Goal: Information Seeking & Learning: Learn about a topic

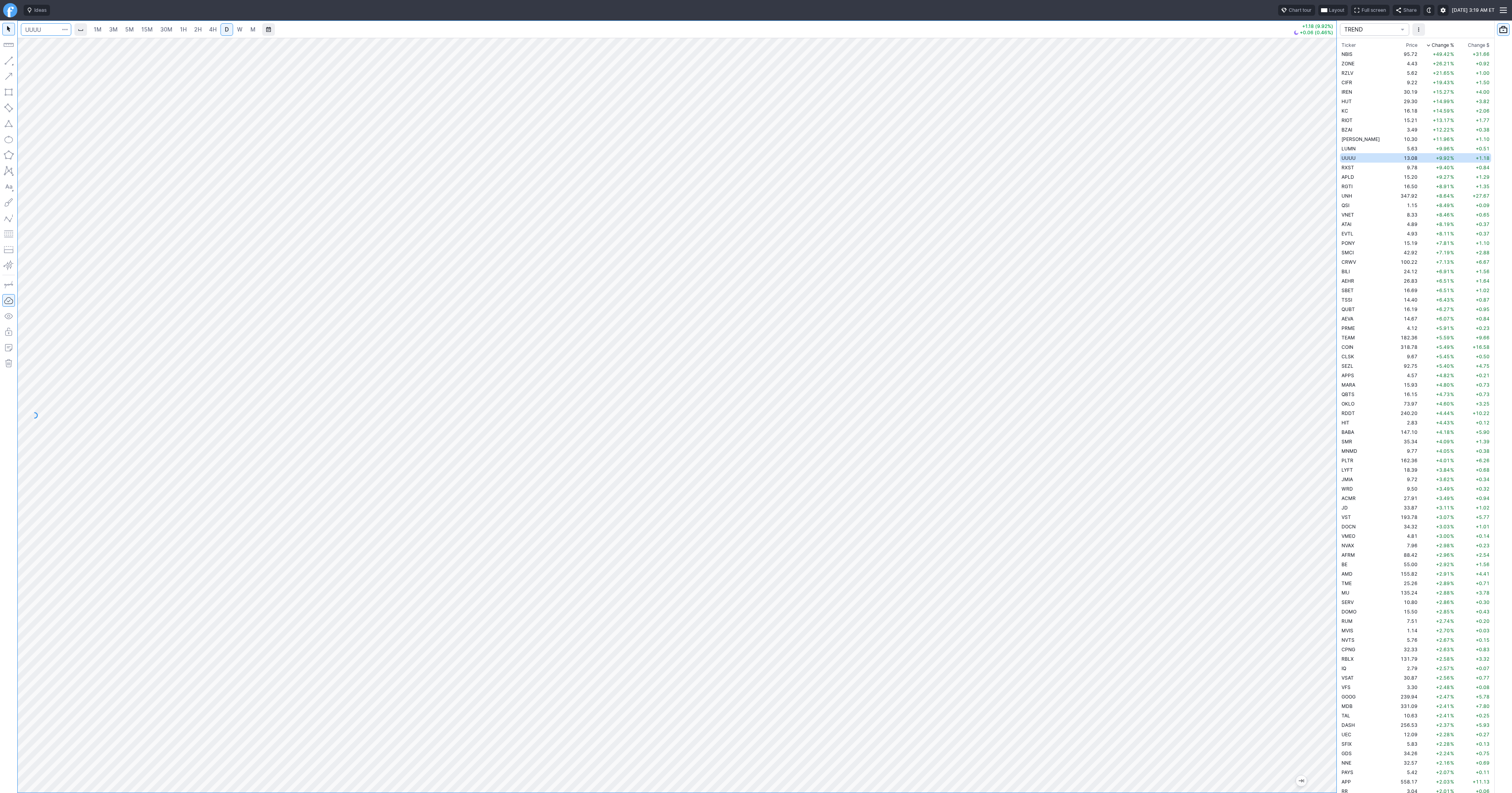
click at [36, 27] on input "Search" at bounding box center [46, 29] width 50 height 12
type input "goog"
click at [45, 41] on button "GOOG Alphabet Inc NASD" at bounding box center [107, 46] width 166 height 11
click at [29, 62] on button "Line" at bounding box center [42, 62] width 46 height 11
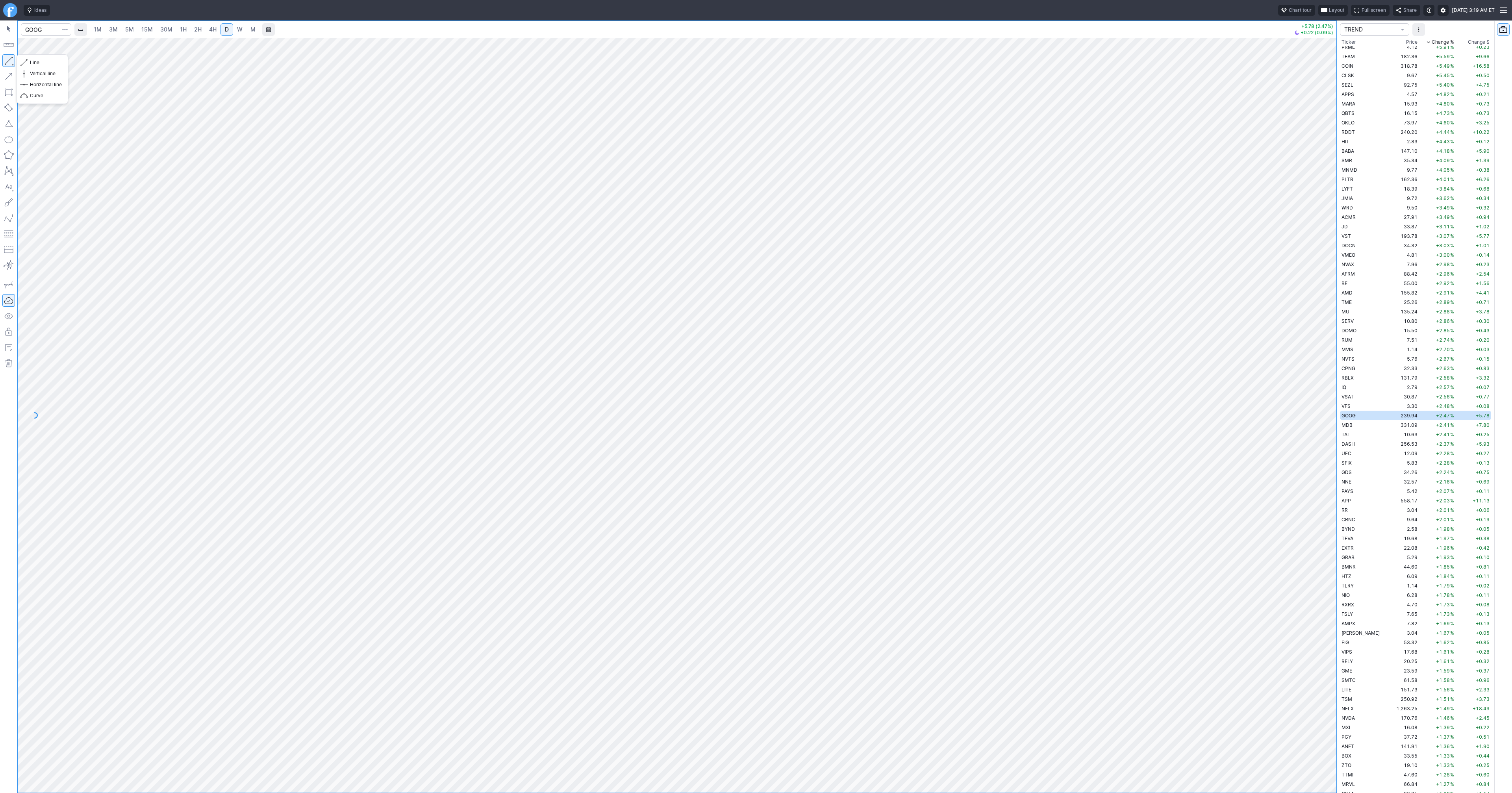
click at [11, 59] on button "button" at bounding box center [8, 60] width 12 height 12
click at [10, 62] on button "button" at bounding box center [8, 60] width 12 height 12
click at [8, 60] on button "button" at bounding box center [8, 60] width 12 height 12
click at [11, 59] on button "button" at bounding box center [8, 60] width 12 height 12
click at [11, 60] on button "button" at bounding box center [8, 60] width 12 height 12
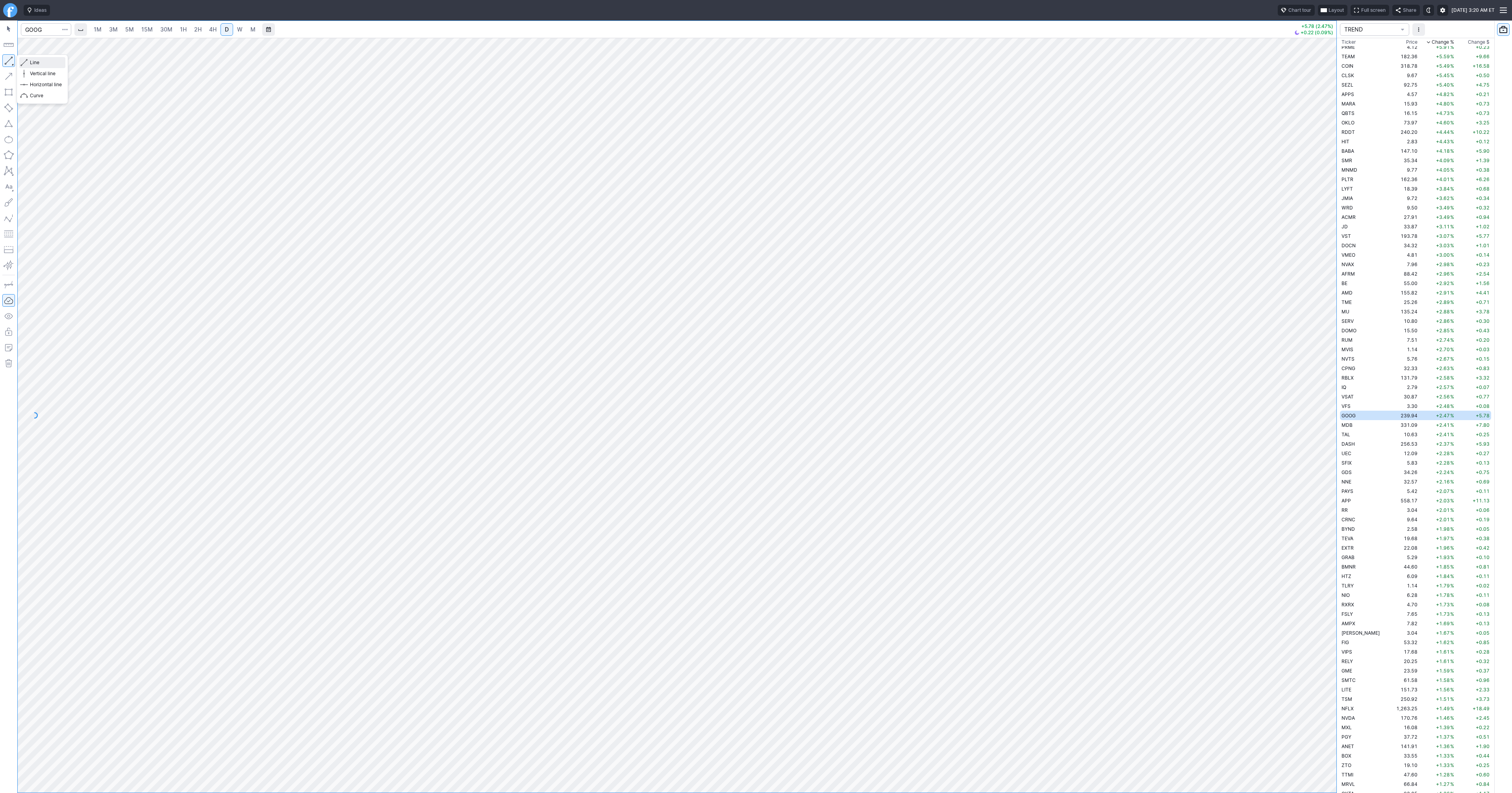
click at [38, 60] on span "Line" at bounding box center [46, 62] width 32 height 8
click at [25, 63] on span "button" at bounding box center [25, 62] width 5 height 11
click at [46, 31] on input "Search" at bounding box center [46, 29] width 50 height 12
type input "@es"
click at [69, 49] on span "S&P 500" at bounding box center [107, 46] width 112 height 6
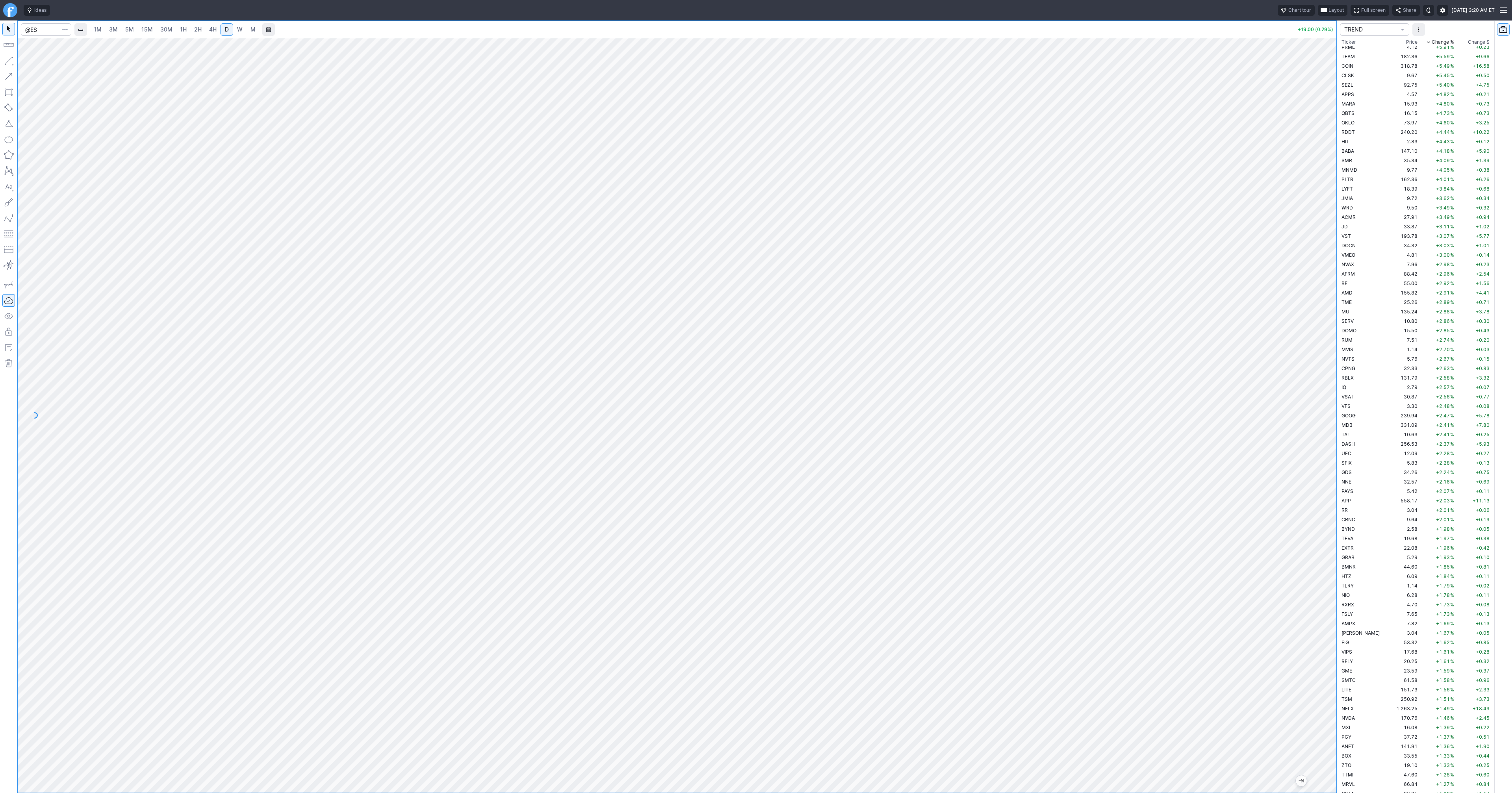
click at [184, 32] on span "1H" at bounding box center [183, 29] width 6 height 6
click at [8, 60] on button "button" at bounding box center [8, 60] width 12 height 12
click at [9, 60] on button "button" at bounding box center [8, 60] width 12 height 12
click at [11, 62] on button "button" at bounding box center [8, 60] width 12 height 12
click at [112, 29] on span "3M" at bounding box center [113, 29] width 9 height 6
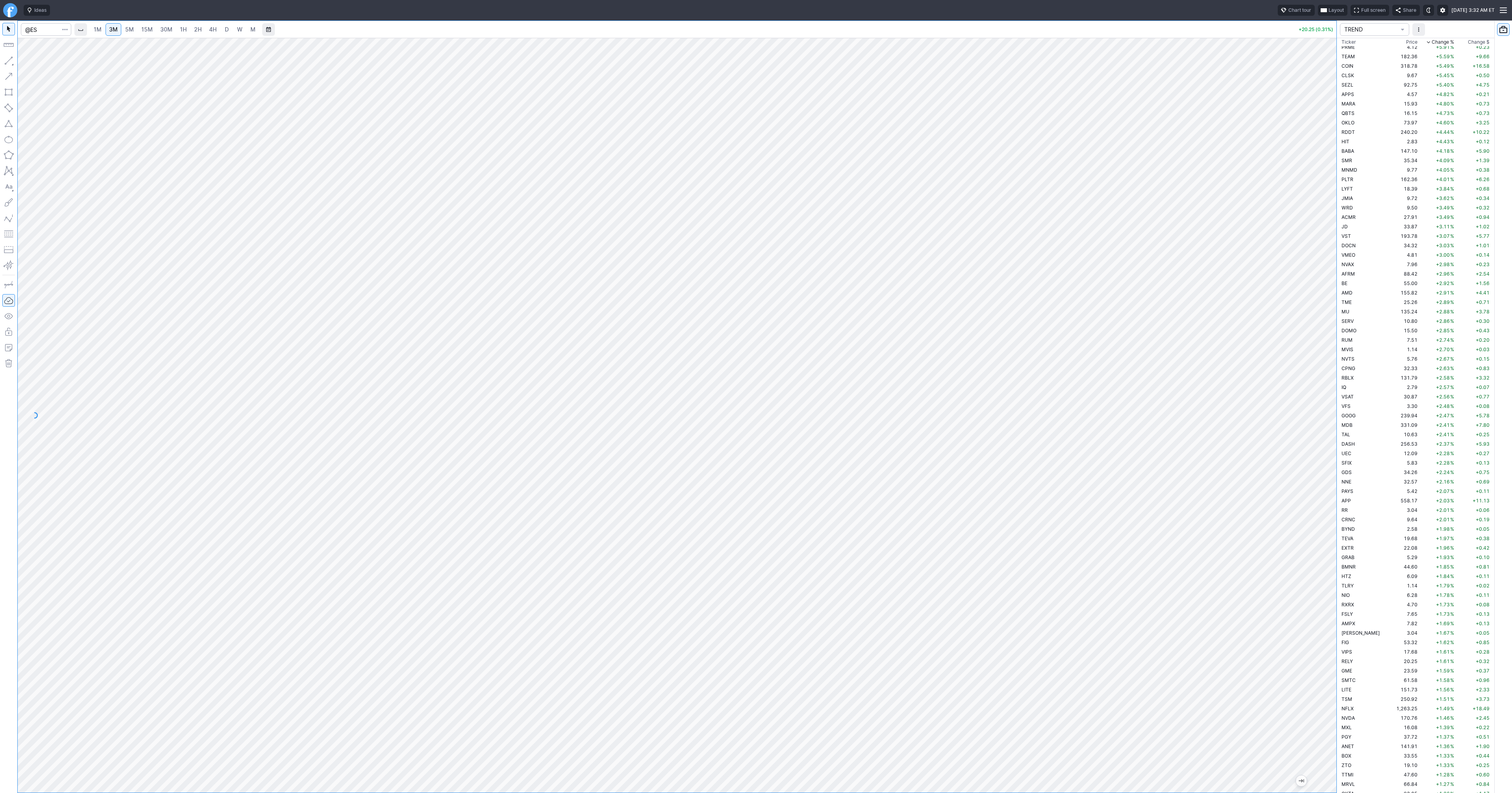
click at [164, 33] on span "30M" at bounding box center [166, 29] width 12 height 8
click at [184, 31] on span "1H" at bounding box center [183, 29] width 6 height 6
click at [198, 30] on span "2H" at bounding box center [198, 29] width 8 height 6
drag, startPoint x: 1329, startPoint y: 528, endPoint x: 1323, endPoint y: 664, distance: 136.1
click at [1324, 664] on div at bounding box center [1328, 413] width 16 height 735
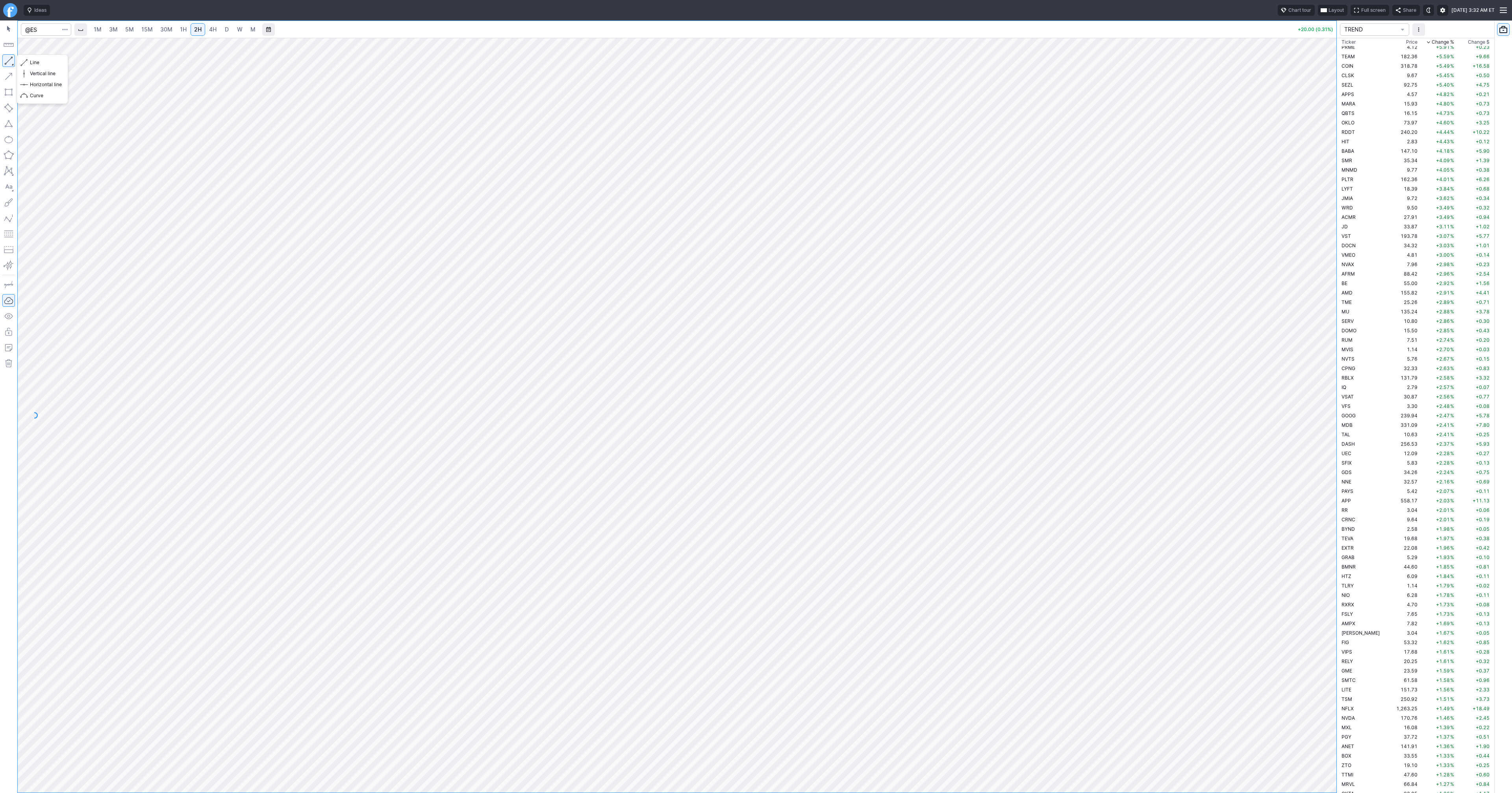
drag, startPoint x: 8, startPoint y: 59, endPoint x: 20, endPoint y: 96, distance: 38.9
click at [8, 60] on button "button" at bounding box center [8, 60] width 12 height 12
click at [12, 59] on button "button" at bounding box center [8, 60] width 12 height 12
click at [2, 59] on button "button" at bounding box center [8, 60] width 12 height 12
click at [26, 61] on span "button" at bounding box center [25, 62] width 5 height 11
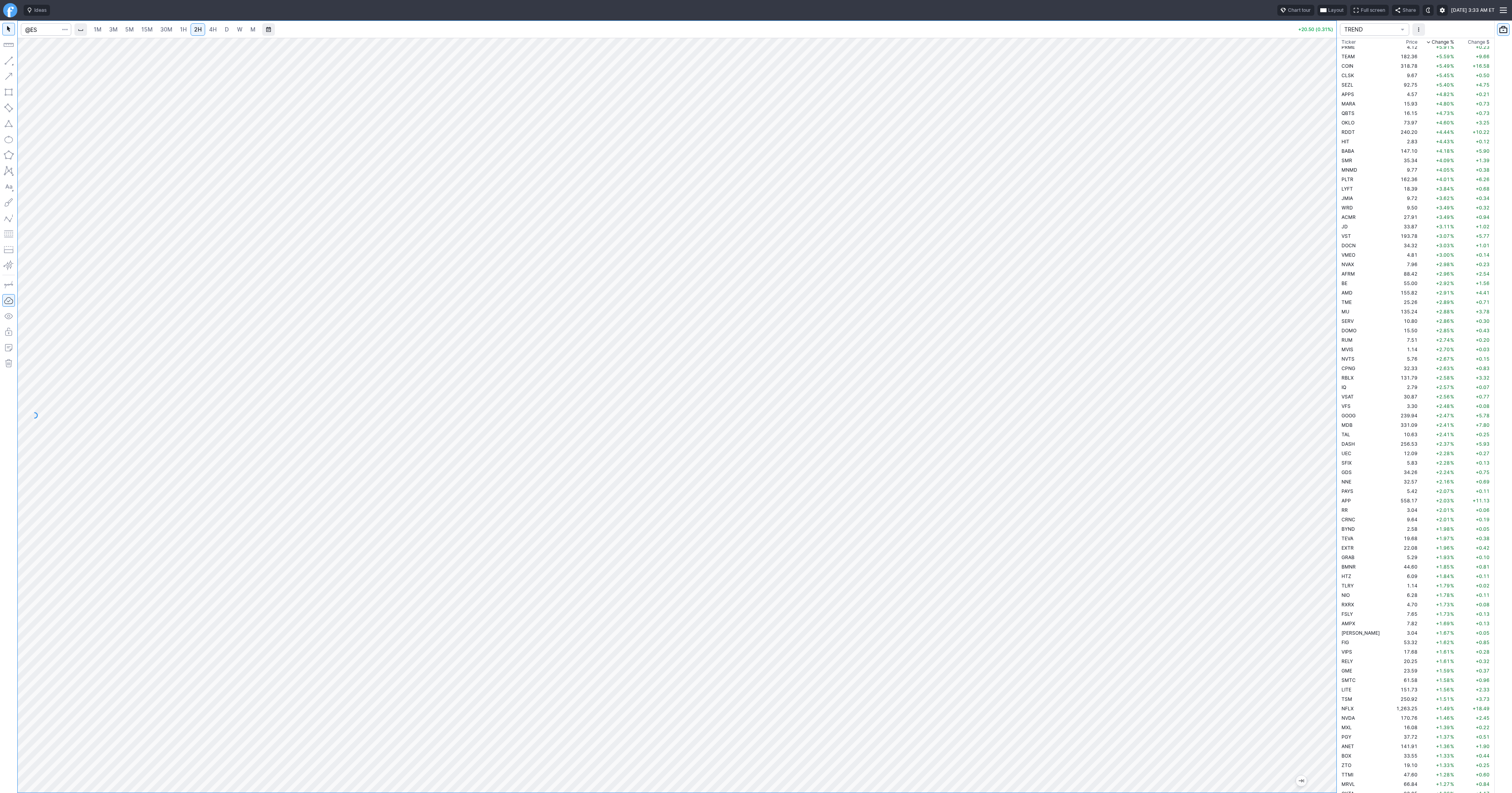
click at [114, 31] on span "3M" at bounding box center [113, 29] width 9 height 6
click at [195, 33] on link "2H" at bounding box center [198, 29] width 15 height 12
click at [180, 26] on span "1H" at bounding box center [183, 29] width 6 height 6
click at [1316, 622] on div at bounding box center [677, 415] width 1319 height 755
click at [36, 30] on input "Search" at bounding box center [46, 29] width 50 height 12
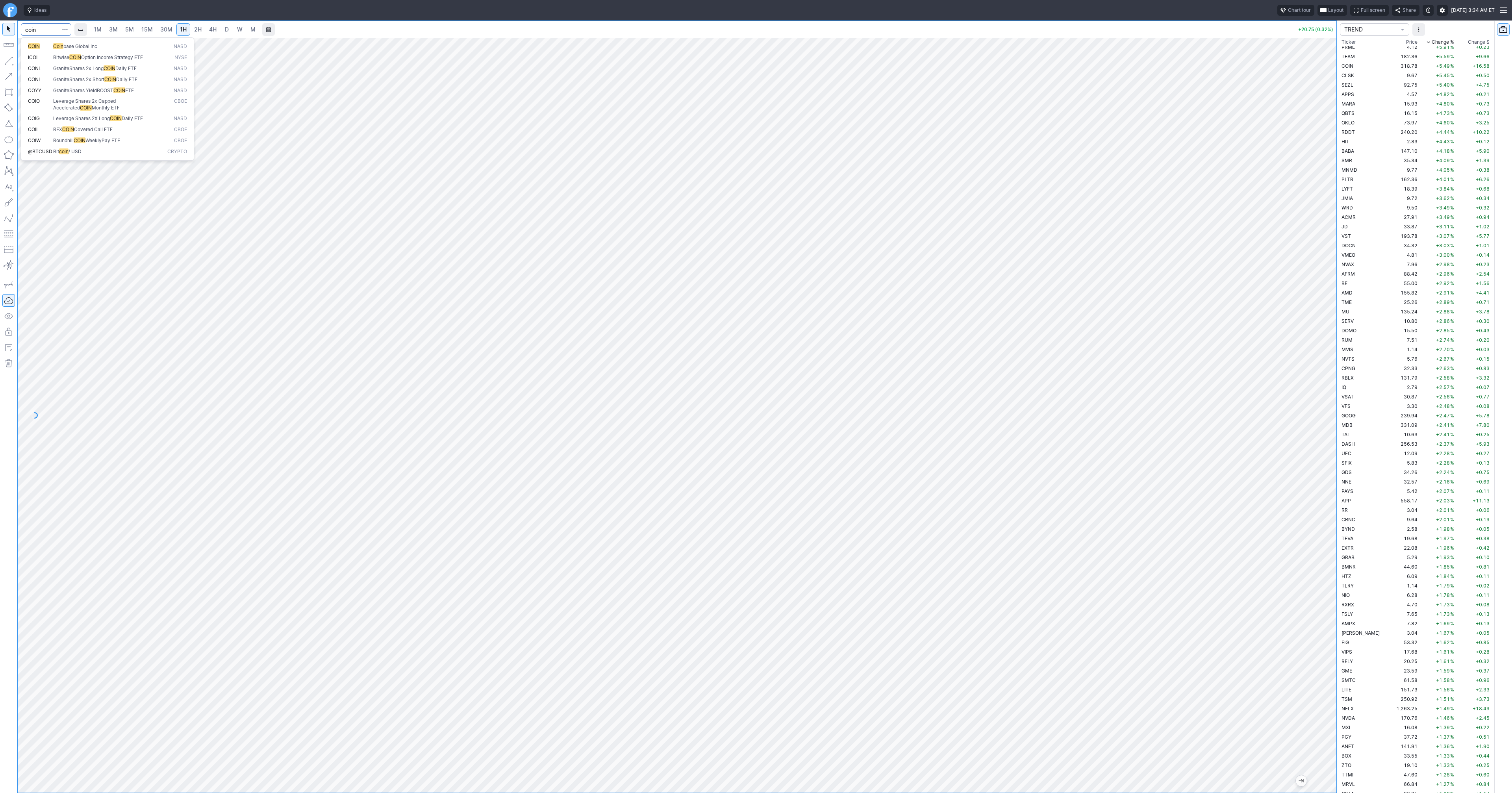
type input "coin"
click at [228, 30] on link "D" at bounding box center [227, 29] width 12 height 12
click at [45, 66] on button "Line" at bounding box center [42, 62] width 46 height 11
drag, startPoint x: 6, startPoint y: 62, endPoint x: 8, endPoint y: 80, distance: 18.1
click at [6, 64] on button "button" at bounding box center [8, 60] width 12 height 12
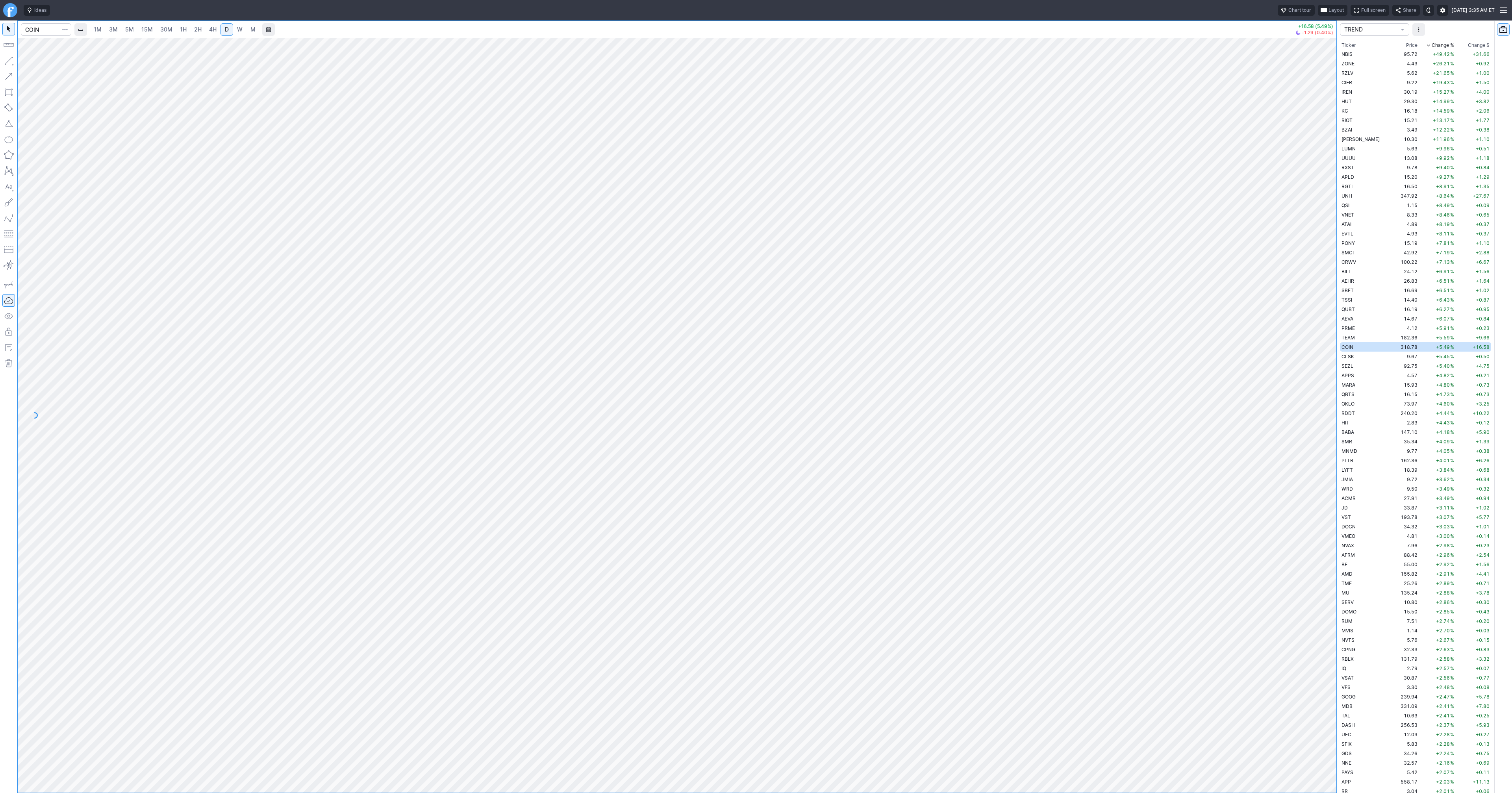
click at [7, 64] on button "button" at bounding box center [8, 60] width 12 height 12
click at [7, 63] on button "button" at bounding box center [8, 60] width 12 height 12
click at [11, 57] on button "button" at bounding box center [8, 60] width 12 height 12
click at [9, 60] on button "button" at bounding box center [8, 60] width 12 height 12
drag, startPoint x: 9, startPoint y: 62, endPoint x: 20, endPoint y: 90, distance: 30.1
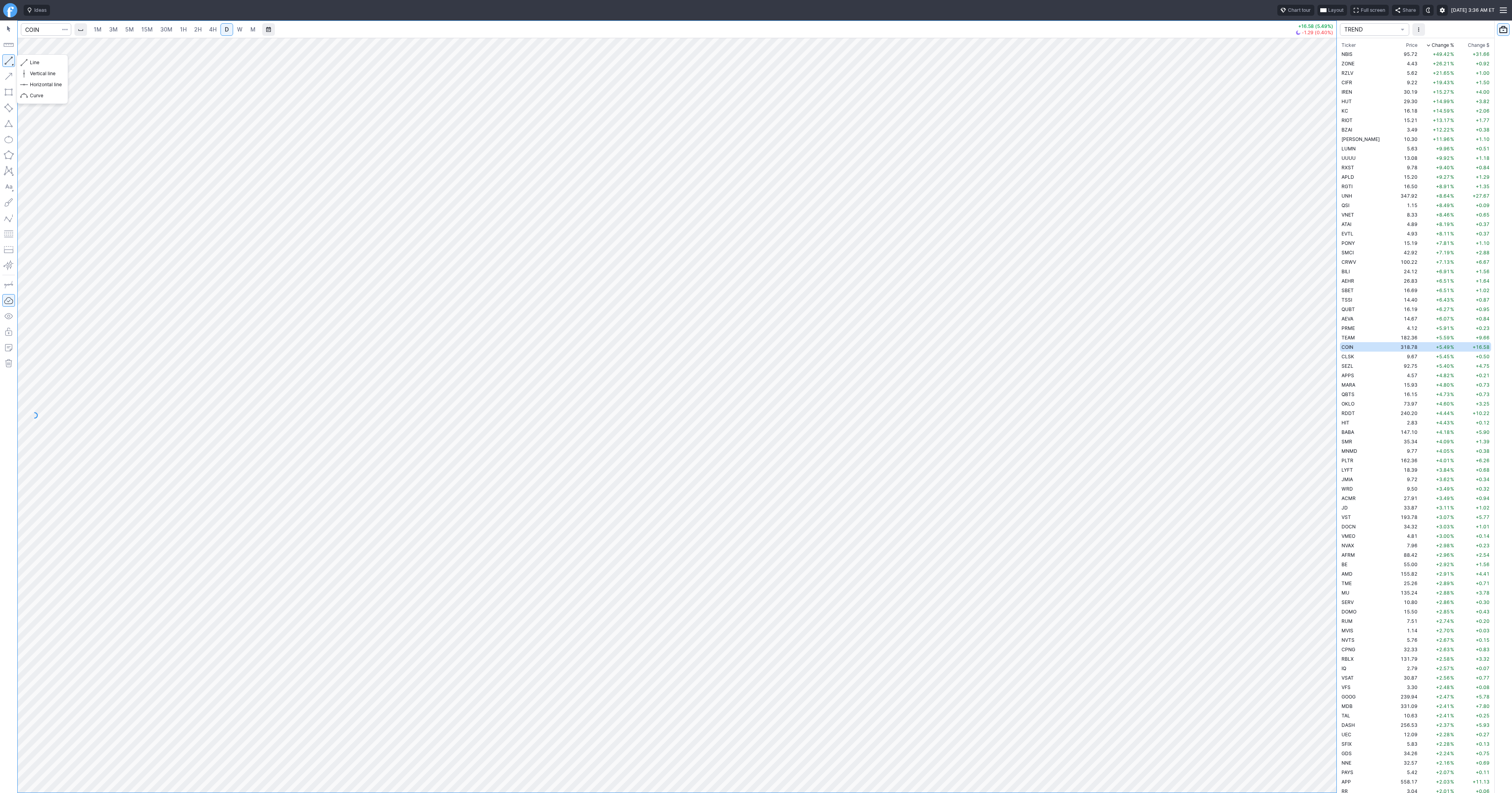
click at [9, 63] on button "button" at bounding box center [8, 60] width 12 height 12
click at [9, 60] on button "button" at bounding box center [8, 60] width 12 height 12
click at [11, 63] on button "button" at bounding box center [8, 60] width 12 height 12
click at [6, 59] on button "button" at bounding box center [8, 60] width 12 height 12
click at [31, 62] on span "Line" at bounding box center [46, 62] width 32 height 8
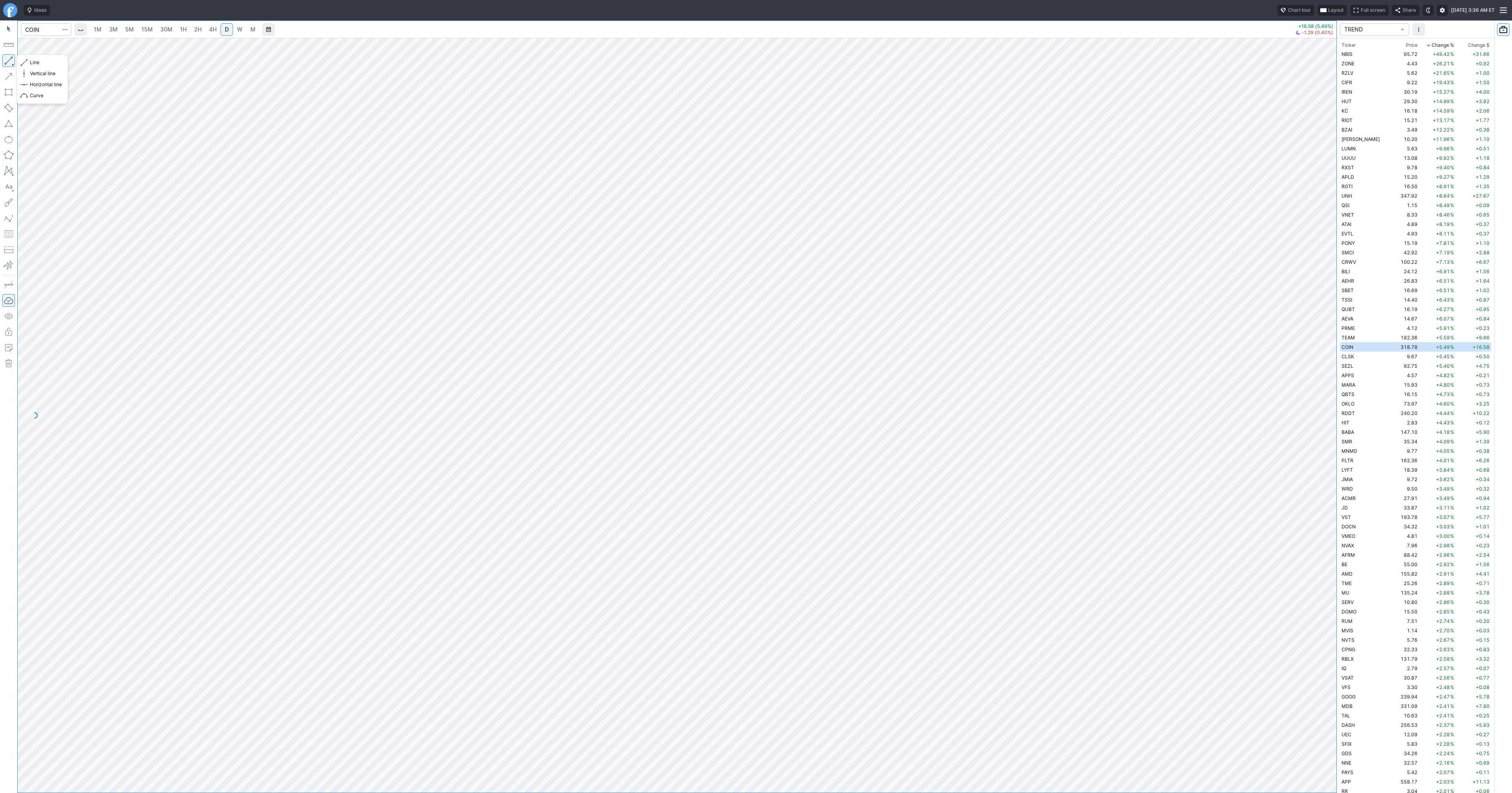
click at [8, 59] on button "button" at bounding box center [8, 60] width 12 height 12
click at [27, 62] on div "Line Vertical line Horizontal line Curve" at bounding box center [42, 79] width 52 height 50
click at [32, 63] on span "Line" at bounding box center [46, 62] width 32 height 8
click at [39, 59] on span "Line" at bounding box center [46, 62] width 32 height 8
drag, startPoint x: 10, startPoint y: 59, endPoint x: 58, endPoint y: 99, distance: 62.5
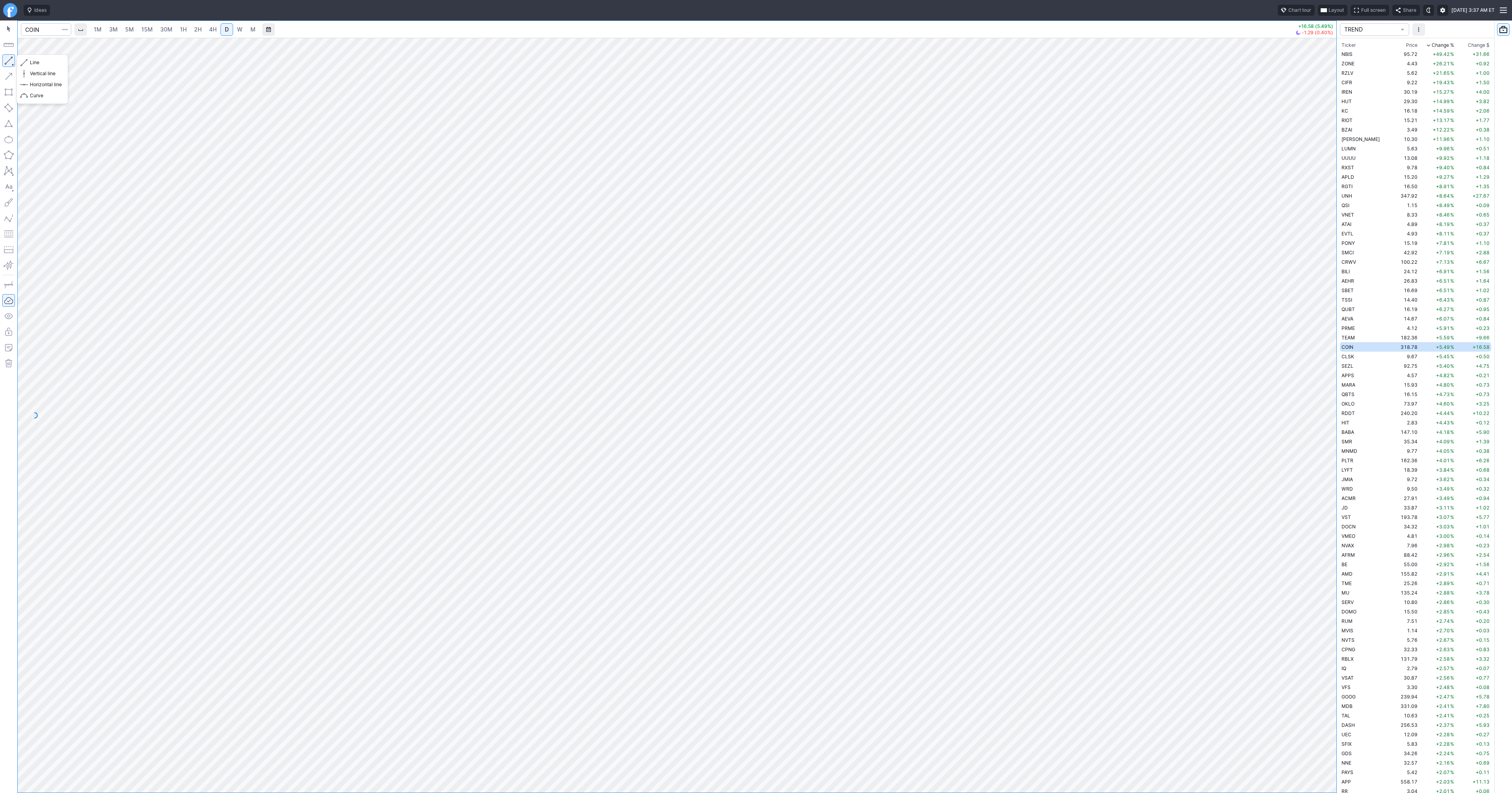
click at [11, 60] on button "button" at bounding box center [8, 60] width 12 height 12
drag, startPoint x: 42, startPoint y: 64, endPoint x: 68, endPoint y: 88, distance: 35.4
click at [42, 64] on div "Line Vertical line Horizontal line Curve" at bounding box center [42, 79] width 52 height 50
click at [9, 65] on button "button" at bounding box center [8, 60] width 12 height 12
click at [57, 64] on div "Line Vertical line Horizontal line Curve" at bounding box center [42, 79] width 52 height 50
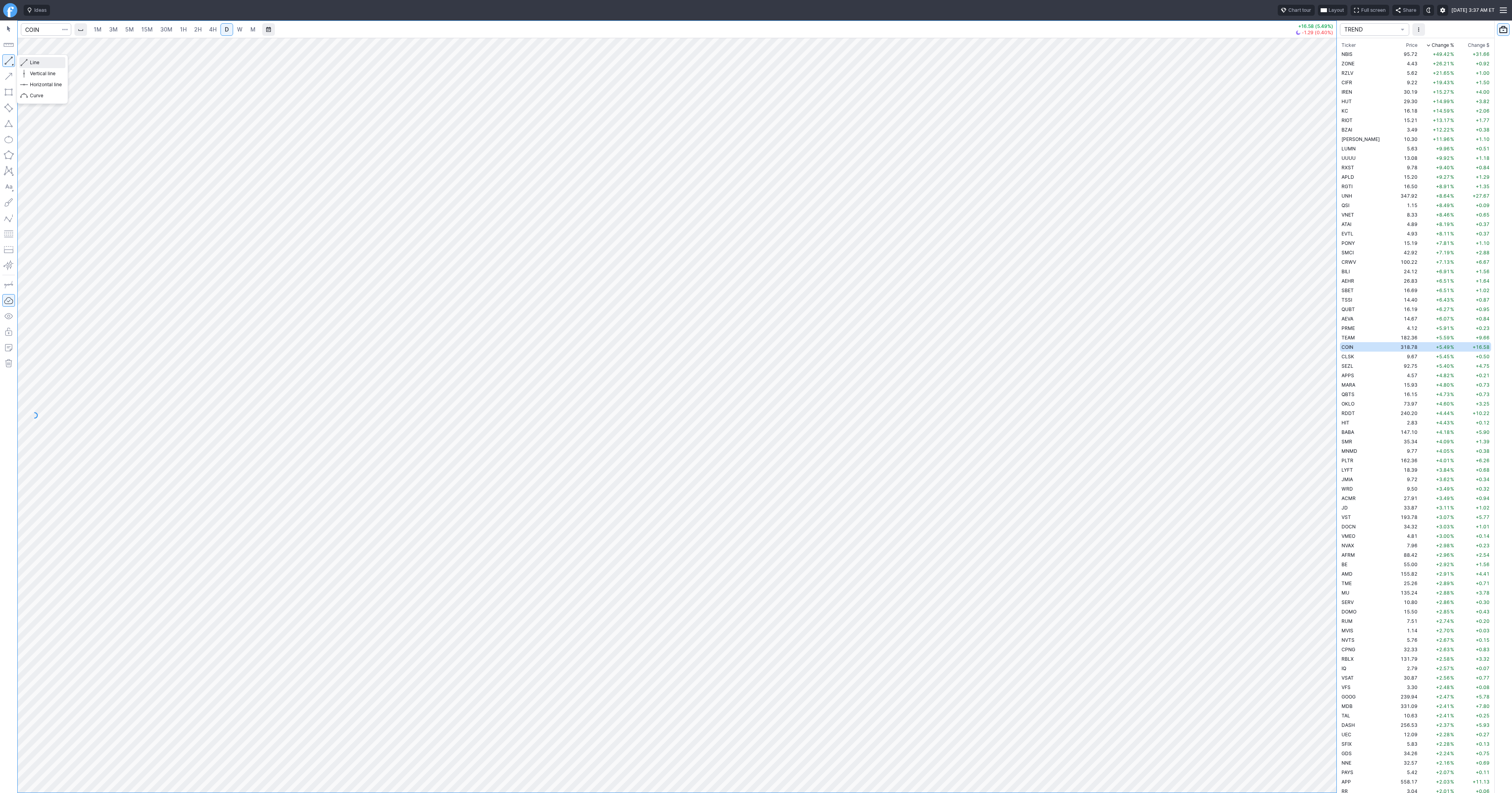
click at [33, 62] on span "Line" at bounding box center [46, 62] width 32 height 8
click at [1389, 354] on td "9.67" at bounding box center [1404, 356] width 29 height 9
drag, startPoint x: 47, startPoint y: 63, endPoint x: 47, endPoint y: 76, distance: 13.0
click at [47, 64] on span "Line" at bounding box center [46, 62] width 32 height 8
click at [9, 60] on button "button" at bounding box center [8, 60] width 12 height 12
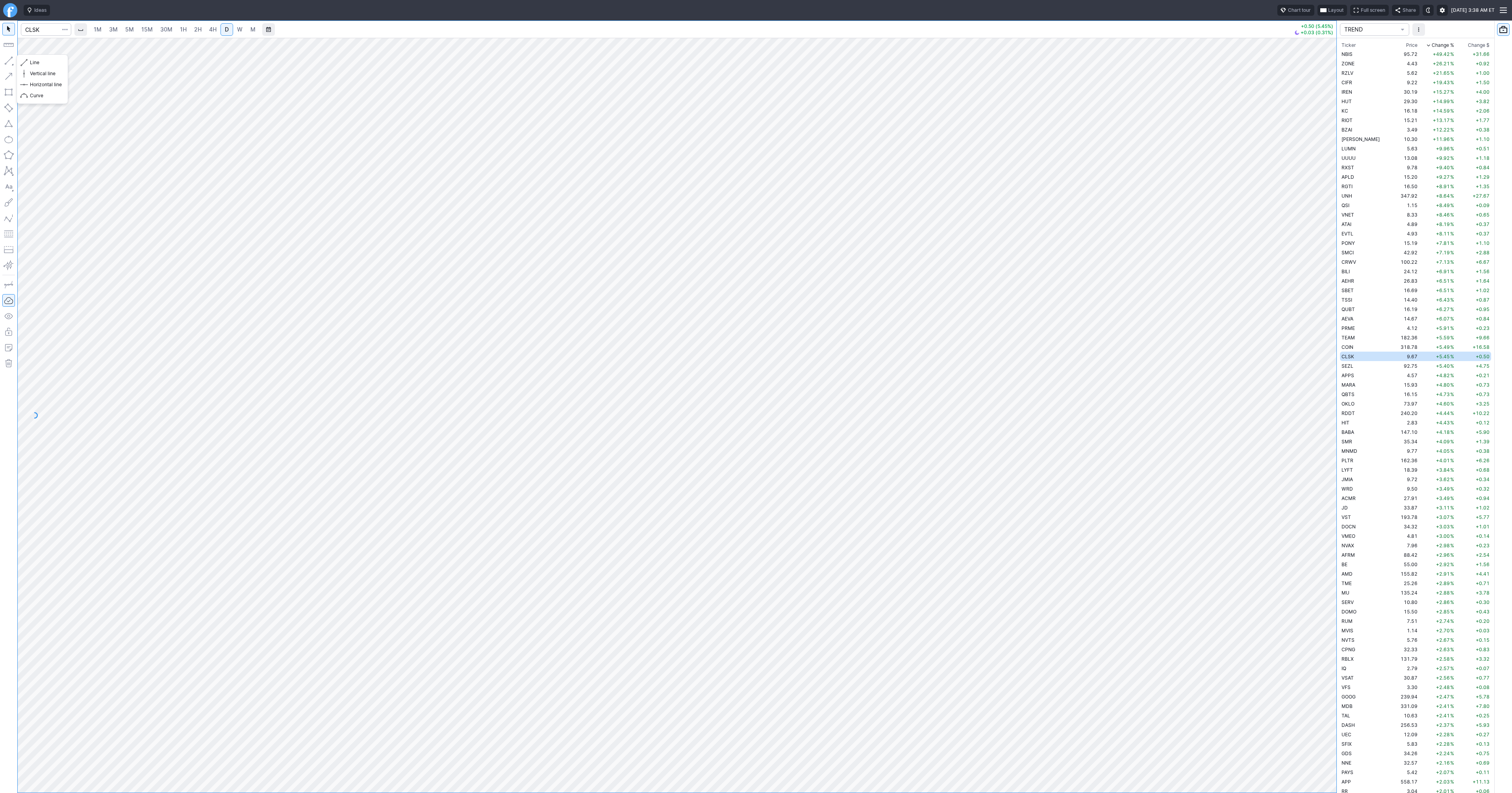
drag, startPoint x: 9, startPoint y: 60, endPoint x: 20, endPoint y: 67, distance: 13.0
click at [9, 62] on button "button" at bounding box center [8, 60] width 12 height 12
drag, startPoint x: 42, startPoint y: 64, endPoint x: 55, endPoint y: 86, distance: 25.6
click at [42, 64] on span "Line" at bounding box center [46, 62] width 32 height 8
click at [43, 62] on div "Line Vertical line Horizontal line Curve" at bounding box center [42, 79] width 52 height 50
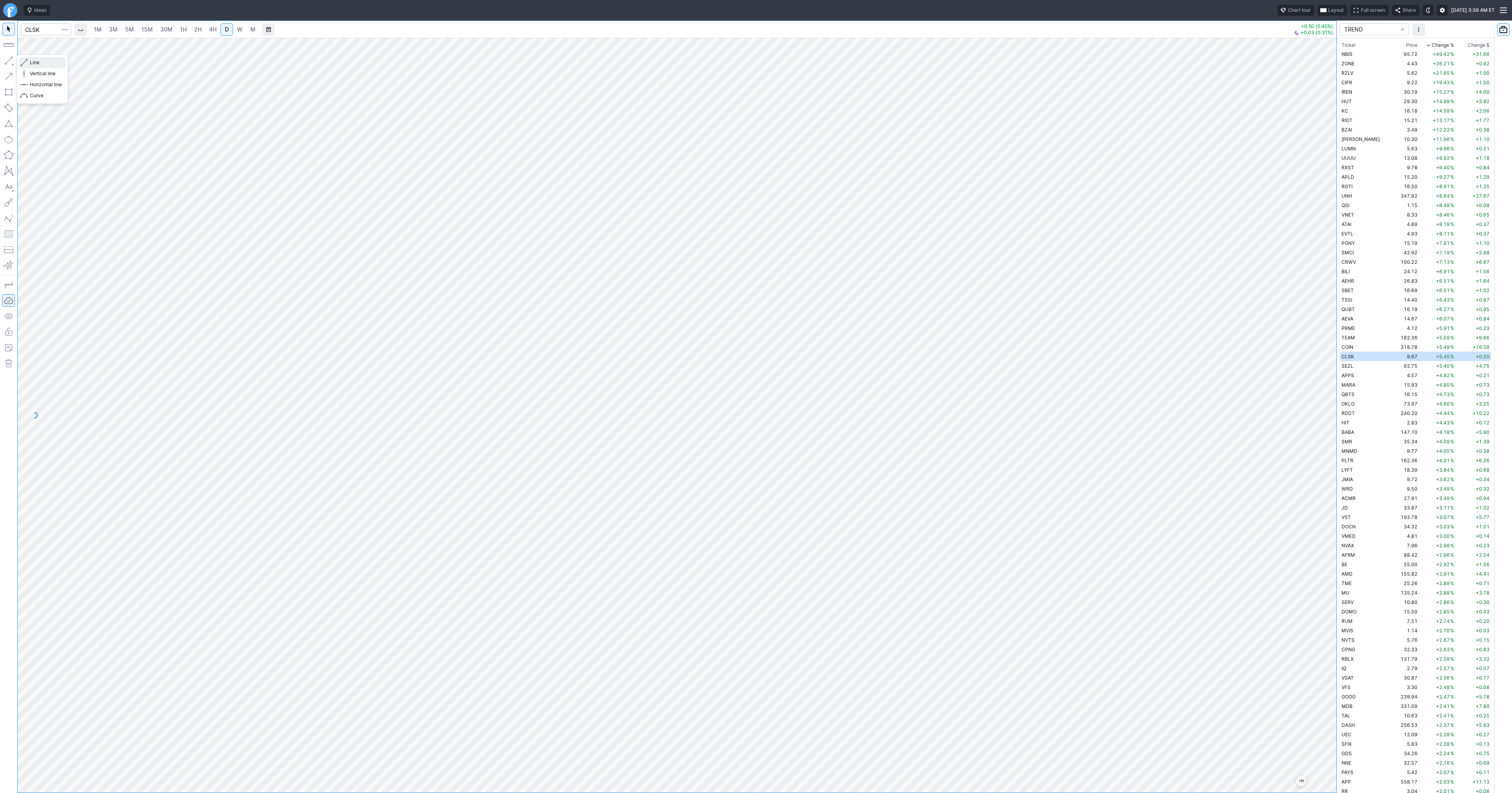
click at [32, 60] on span "Line" at bounding box center [46, 62] width 32 height 8
click at [8, 60] on button "button" at bounding box center [8, 60] width 12 height 12
click at [31, 63] on div "Line Vertical line Horizontal line Curve" at bounding box center [42, 79] width 52 height 50
click at [42, 29] on input "Search" at bounding box center [46, 29] width 50 height 12
type input "biti"
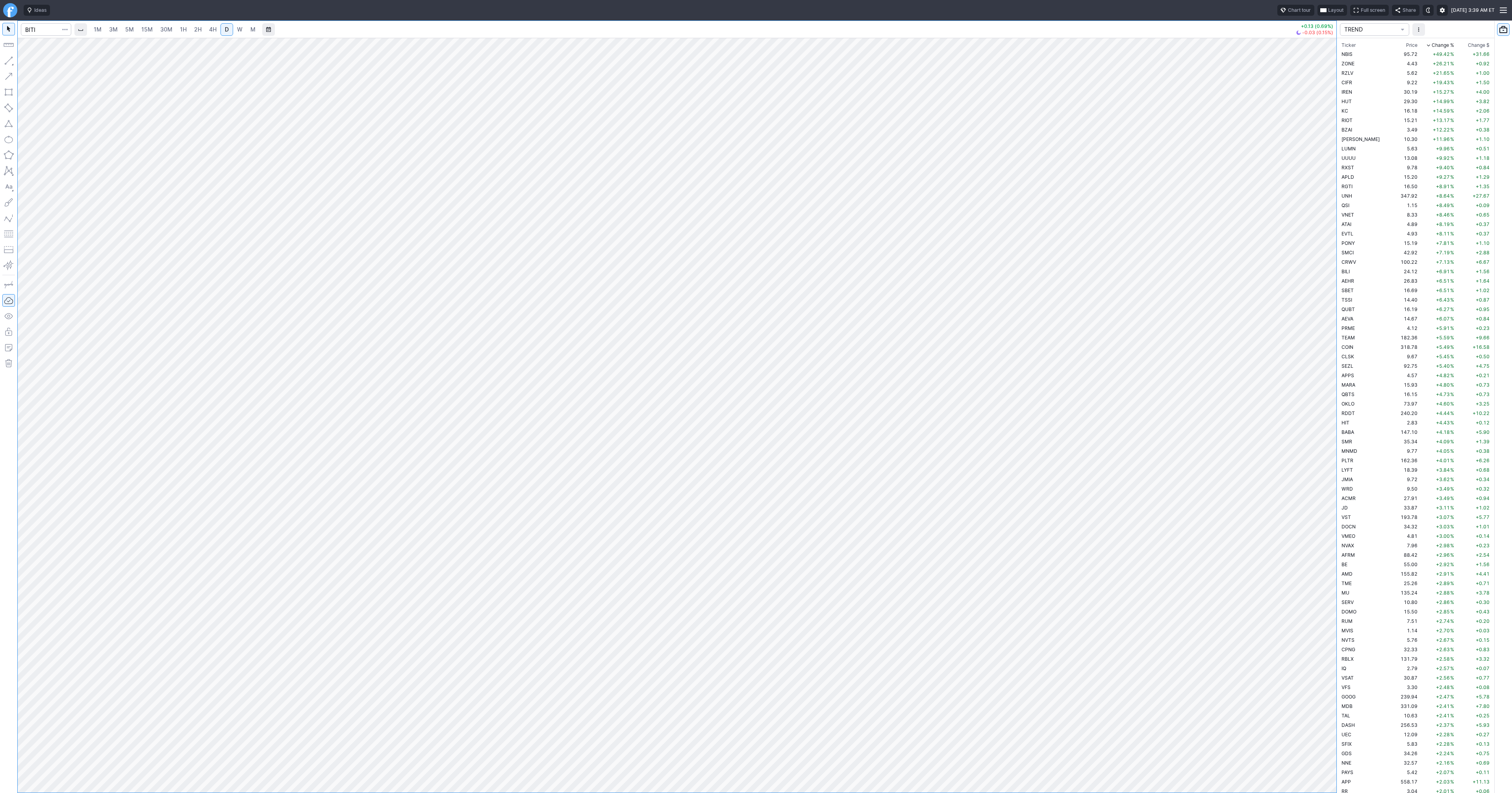
click at [197, 25] on link "2H" at bounding box center [198, 29] width 15 height 12
click at [38, 64] on span "Line" at bounding box center [46, 62] width 32 height 8
click at [12, 60] on button "button" at bounding box center [8, 60] width 12 height 12
click at [6, 62] on button "button" at bounding box center [8, 60] width 12 height 12
click at [11, 60] on button "button" at bounding box center [8, 60] width 12 height 12
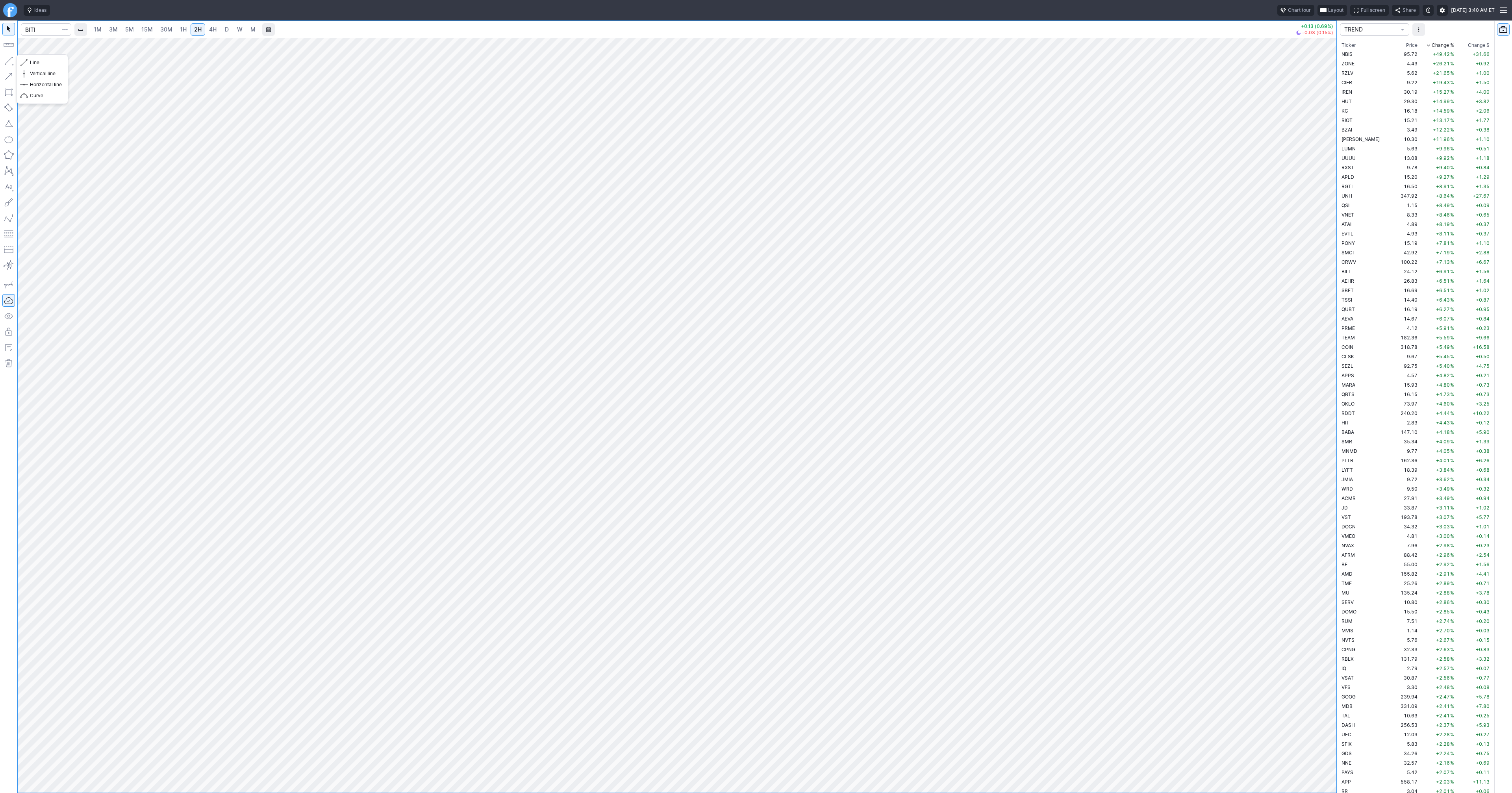
drag, startPoint x: 8, startPoint y: 59, endPoint x: 27, endPoint y: 89, distance: 35.5
click at [8, 60] on button "button" at bounding box center [8, 60] width 12 height 12
drag, startPoint x: 8, startPoint y: 60, endPoint x: 31, endPoint y: 89, distance: 37.0
click at [8, 61] on button "button" at bounding box center [8, 60] width 12 height 12
click at [42, 32] on input "Search" at bounding box center [46, 29] width 50 height 12
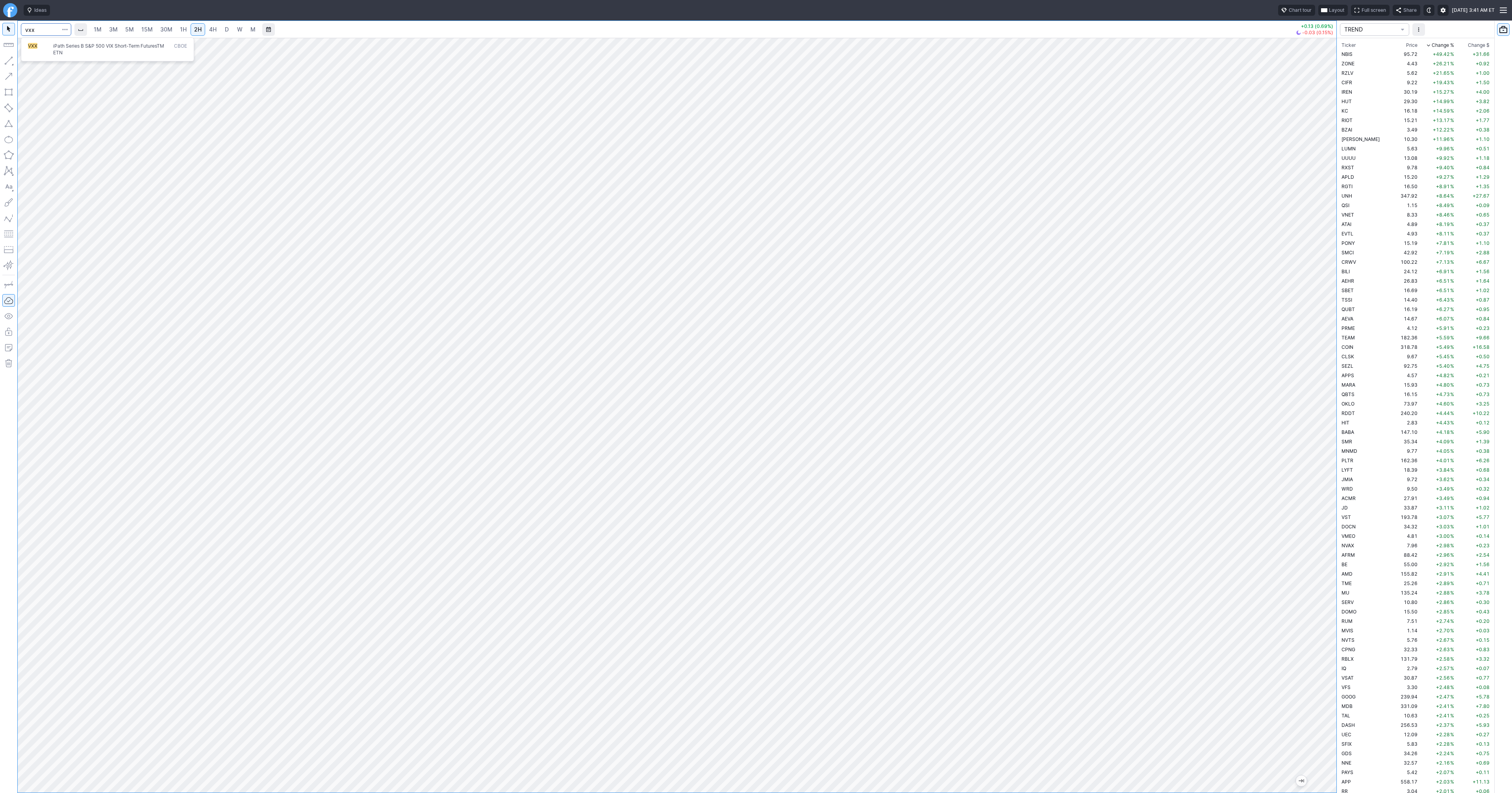
type input "vxx"
click at [49, 50] on span "VXX" at bounding box center [41, 49] width 25 height 13
click at [109, 33] on span "3M" at bounding box center [113, 29] width 9 height 8
click at [225, 31] on span "D" at bounding box center [227, 29] width 4 height 6
click at [207, 31] on link "4H" at bounding box center [212, 29] width 15 height 12
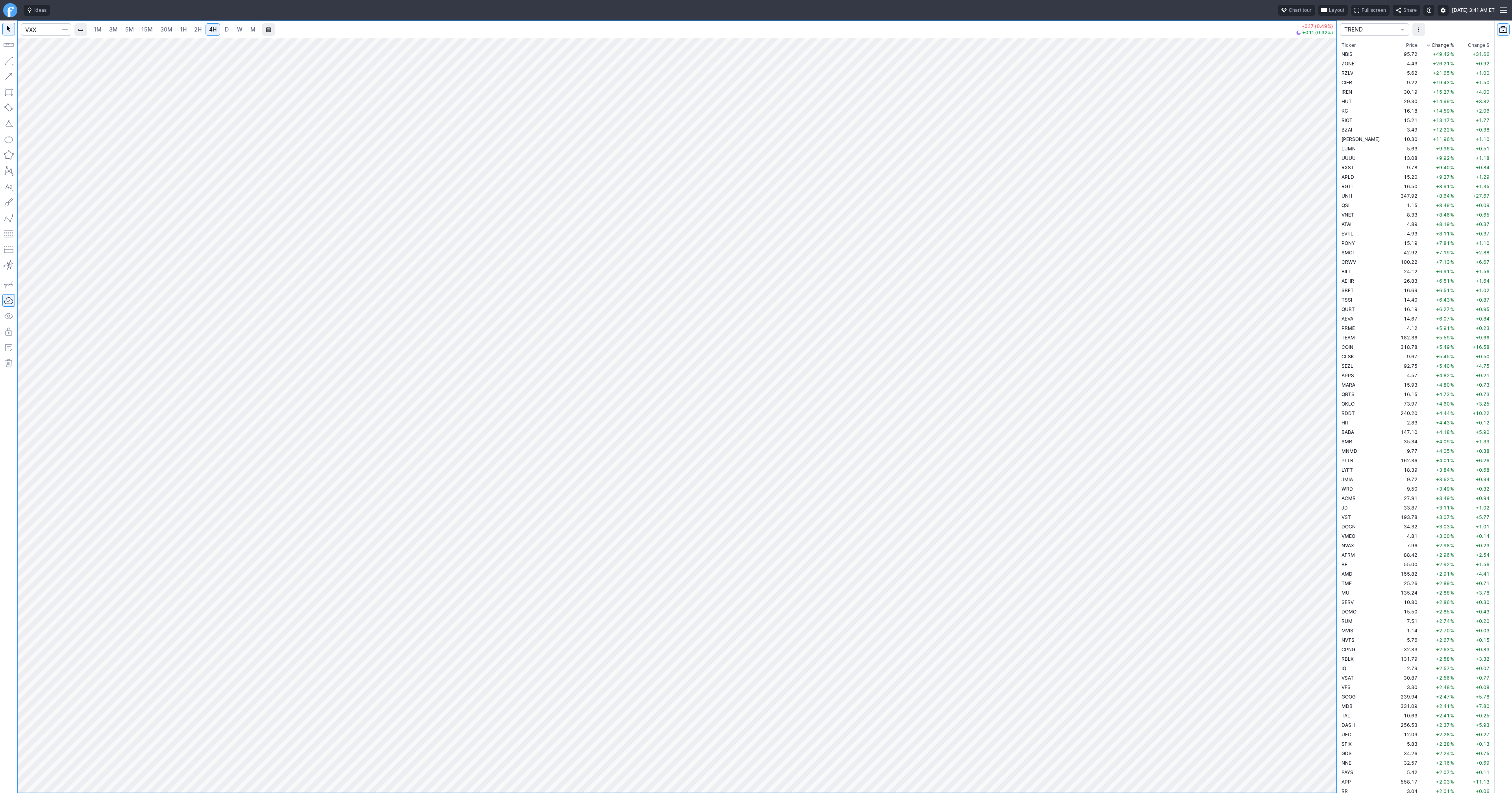
click at [184, 31] on span "1H" at bounding box center [183, 29] width 6 height 6
click at [195, 31] on span "2H" at bounding box center [198, 29] width 8 height 6
click at [40, 64] on span "Line" at bounding box center [46, 62] width 32 height 8
click at [225, 29] on span "D" at bounding box center [227, 29] width 4 height 6
drag, startPoint x: 8, startPoint y: 60, endPoint x: 10, endPoint y: 89, distance: 29.1
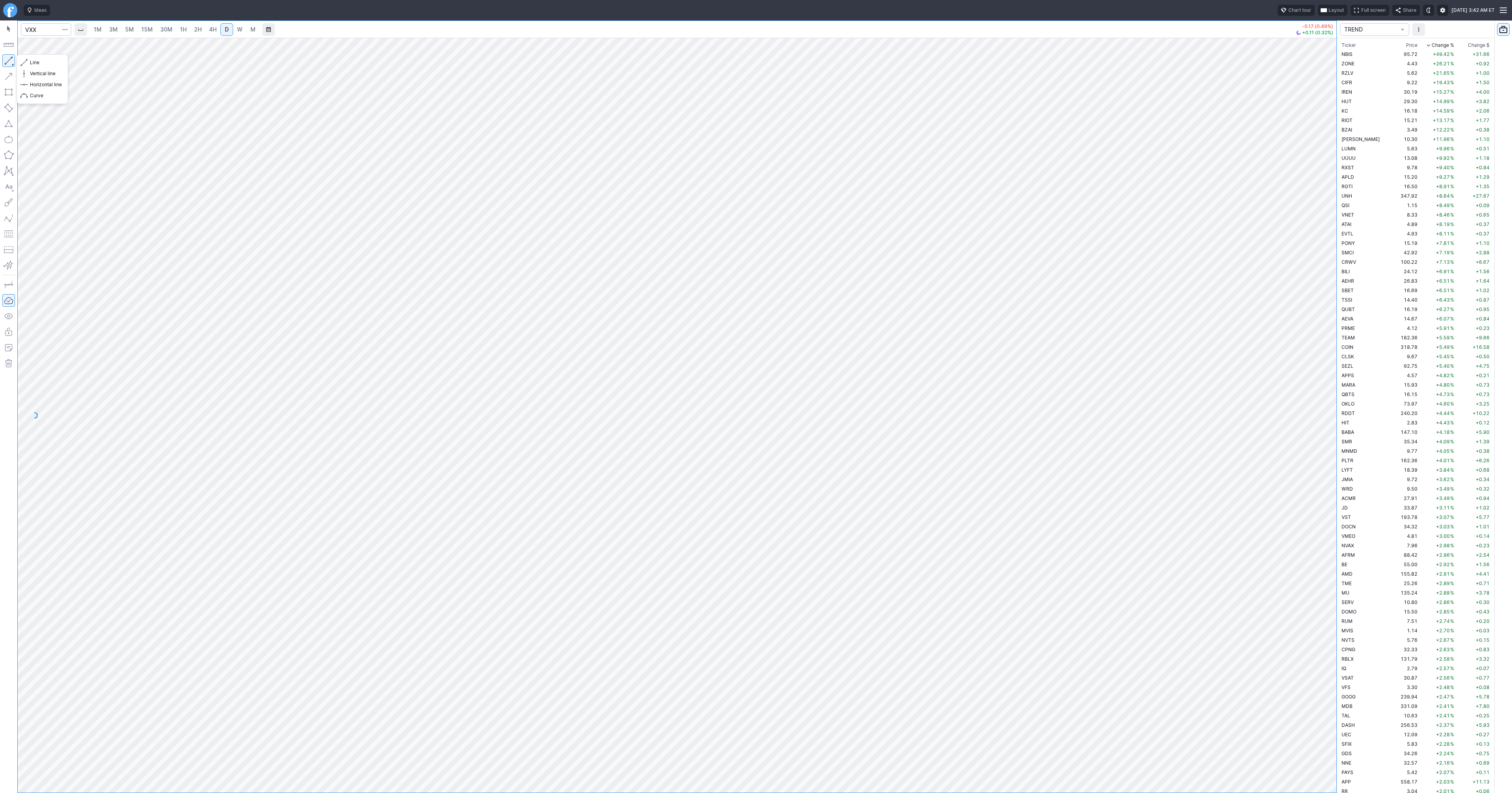
click at [7, 62] on button "button" at bounding box center [8, 60] width 12 height 12
click at [32, 63] on span "Line" at bounding box center [46, 62] width 32 height 8
drag, startPoint x: 9, startPoint y: 60, endPoint x: 41, endPoint y: 94, distance: 46.7
click at [9, 61] on button "button" at bounding box center [8, 60] width 12 height 12
drag, startPoint x: 10, startPoint y: 57, endPoint x: 15, endPoint y: 79, distance: 22.6
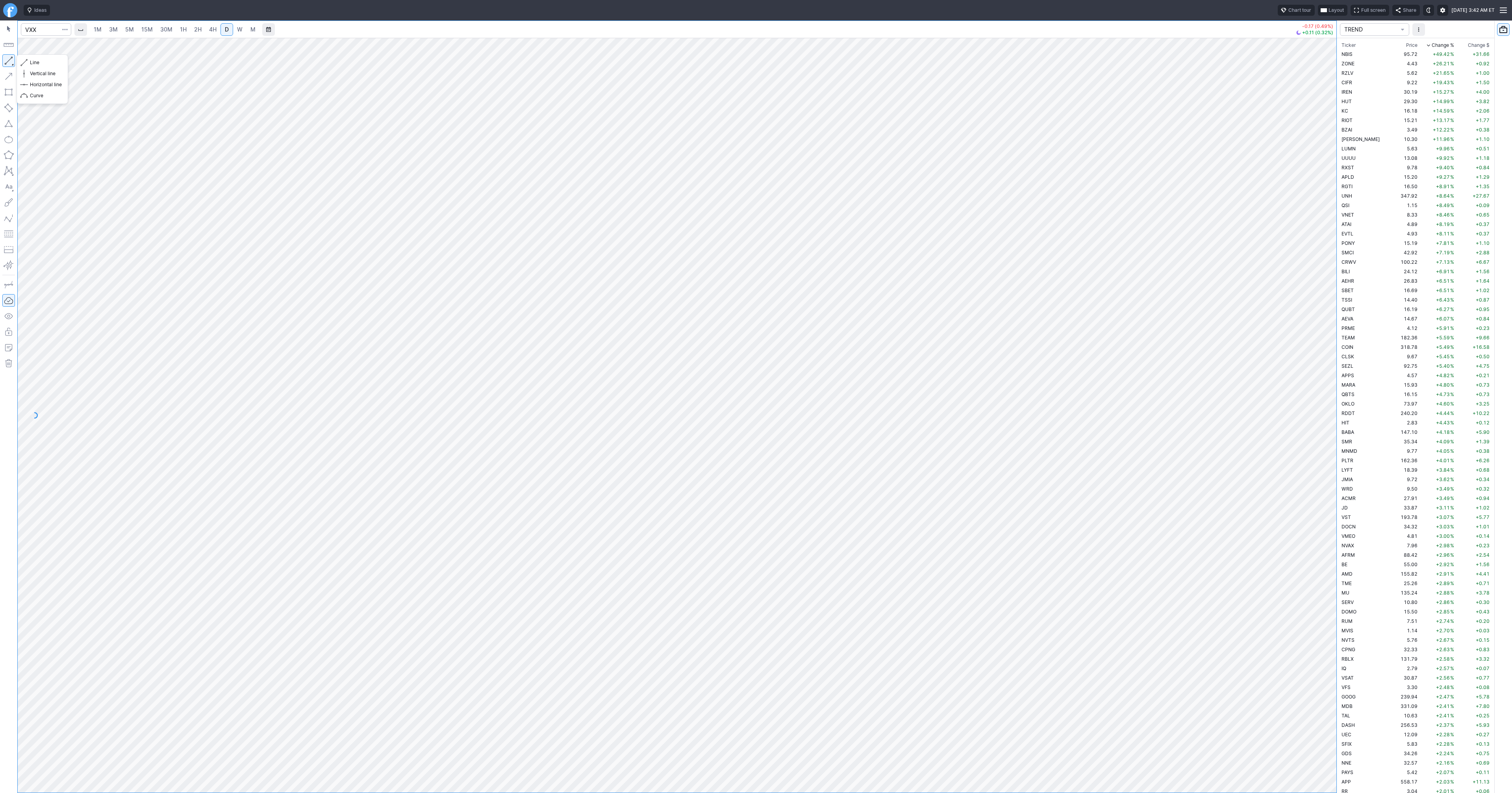
click at [10, 58] on button "button" at bounding box center [8, 60] width 12 height 12
drag, startPoint x: 9, startPoint y: 61, endPoint x: 10, endPoint y: 65, distance: 4.1
click at [9, 62] on button "button" at bounding box center [8, 60] width 12 height 12
click at [9, 60] on button "button" at bounding box center [8, 60] width 12 height 12
click at [12, 59] on button "button" at bounding box center [8, 60] width 12 height 12
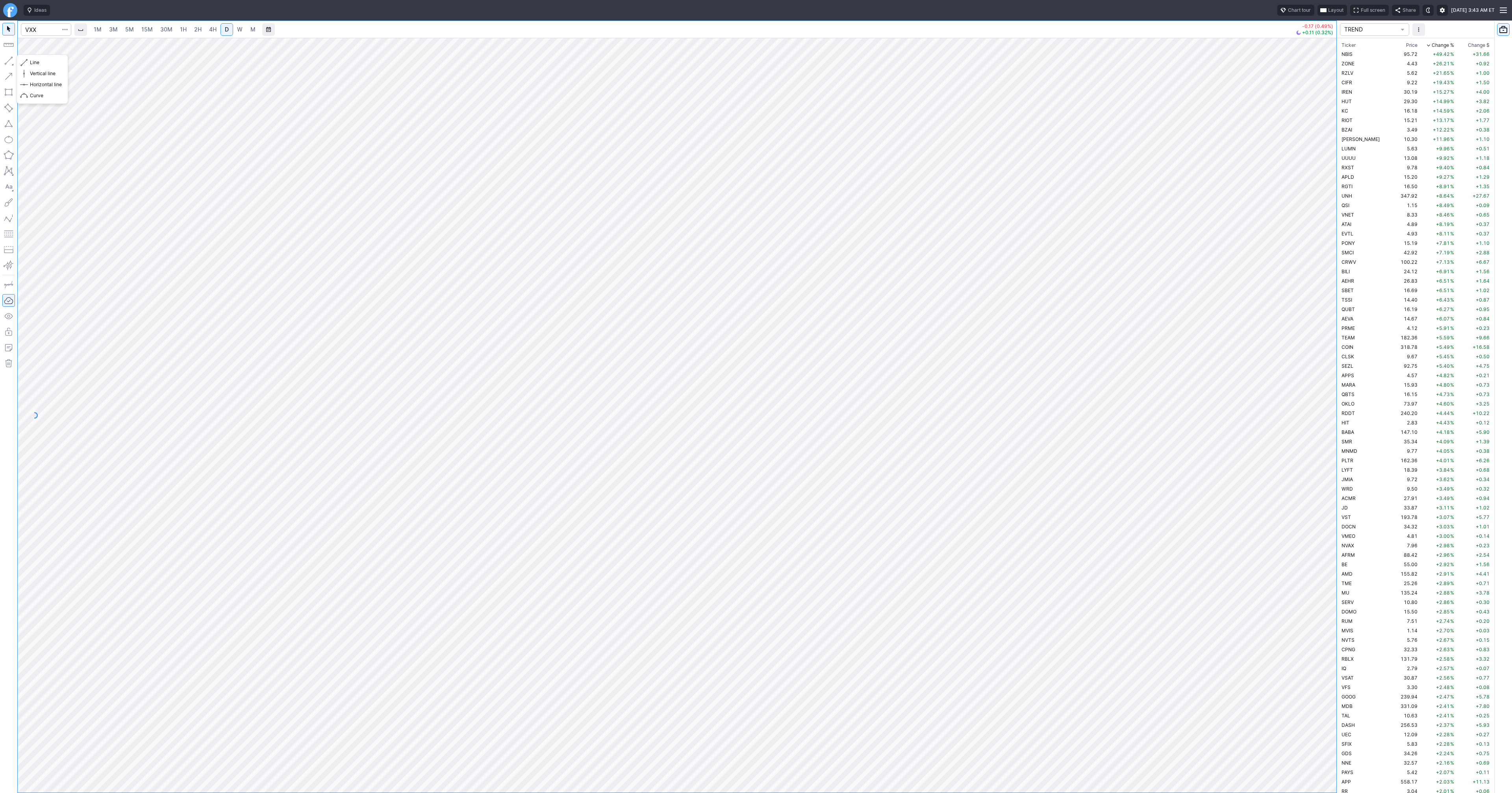
click at [6, 61] on button "button" at bounding box center [8, 60] width 12 height 12
click at [6, 62] on button "button" at bounding box center [8, 60] width 12 height 12
click at [9, 59] on button "button" at bounding box center [8, 60] width 12 height 12
drag, startPoint x: 9, startPoint y: 59, endPoint x: 26, endPoint y: 87, distance: 32.8
click at [9, 60] on button "button" at bounding box center [8, 60] width 12 height 12
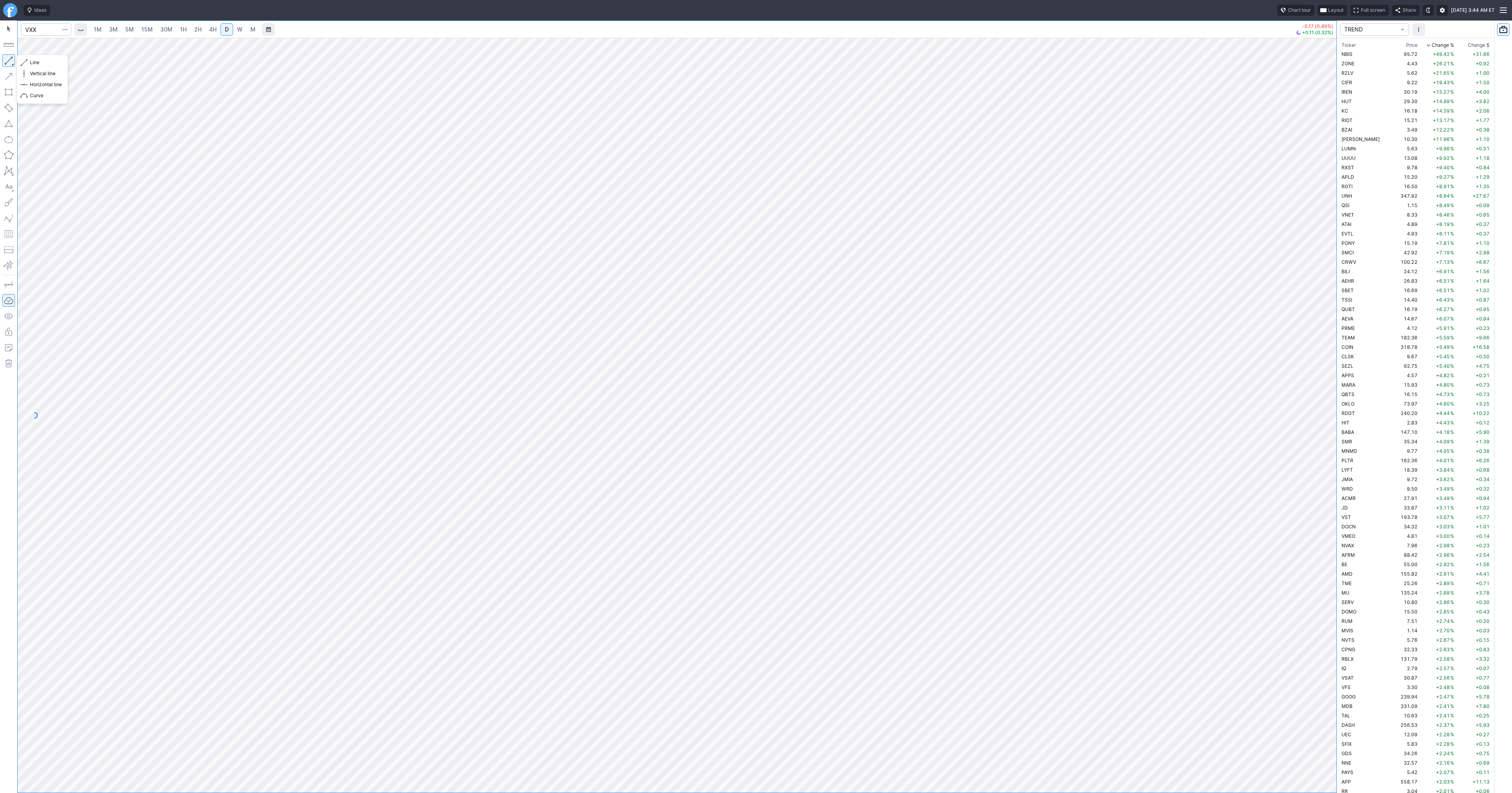
click at [8, 60] on button "button" at bounding box center [8, 60] width 12 height 12
click at [11, 60] on button "button" at bounding box center [8, 60] width 12 height 12
click at [9, 58] on button "button" at bounding box center [8, 60] width 12 height 12
drag, startPoint x: 11, startPoint y: 60, endPoint x: 10, endPoint y: 69, distance: 9.1
click at [11, 61] on button "button" at bounding box center [8, 60] width 12 height 12
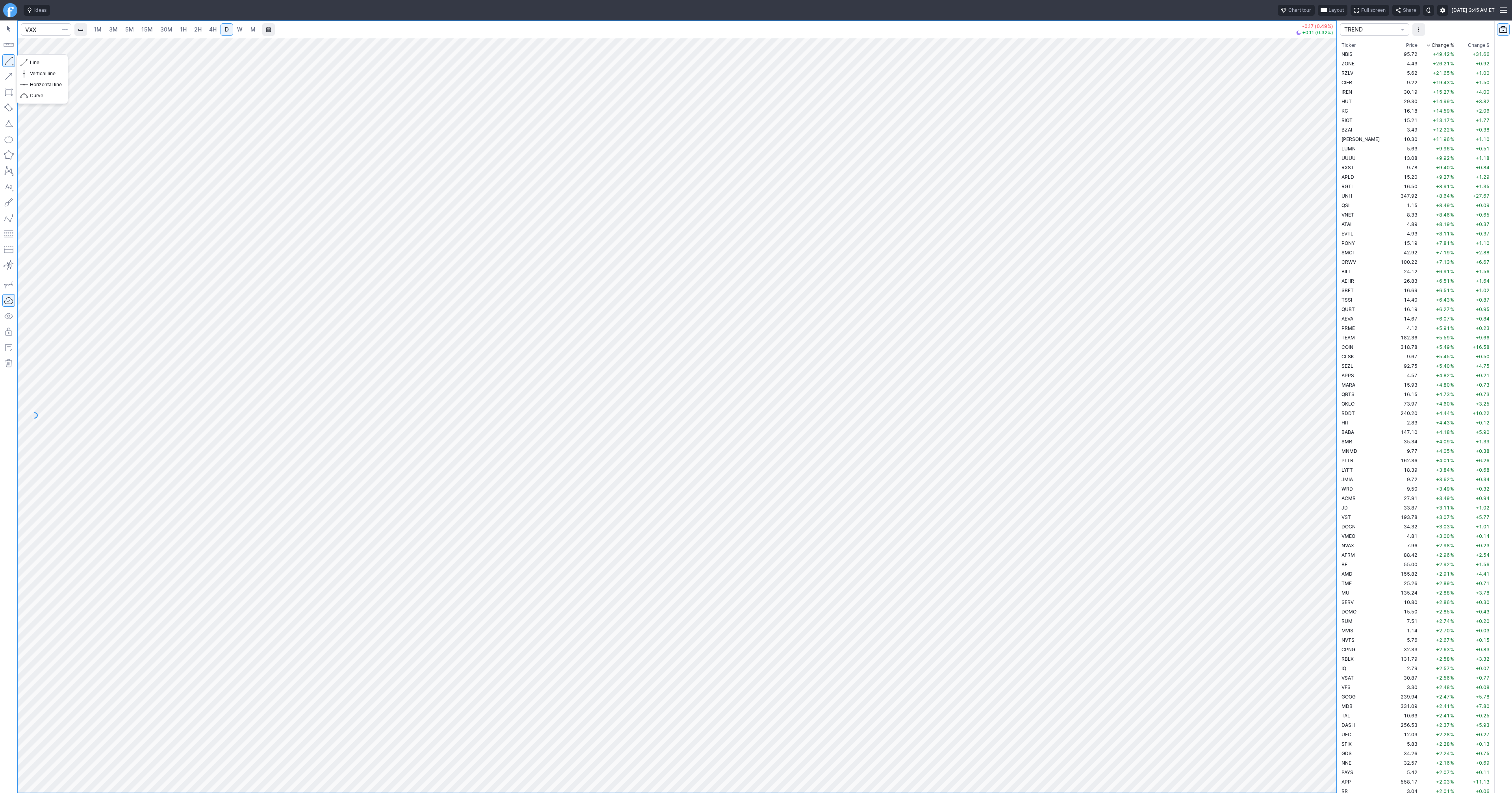
click at [10, 60] on button "button" at bounding box center [8, 60] width 12 height 12
click at [8, 62] on button "button" at bounding box center [8, 60] width 12 height 12
click at [1356, 677] on td "VSAT" at bounding box center [1365, 677] width 50 height 9
click at [9, 58] on button "button" at bounding box center [8, 60] width 12 height 12
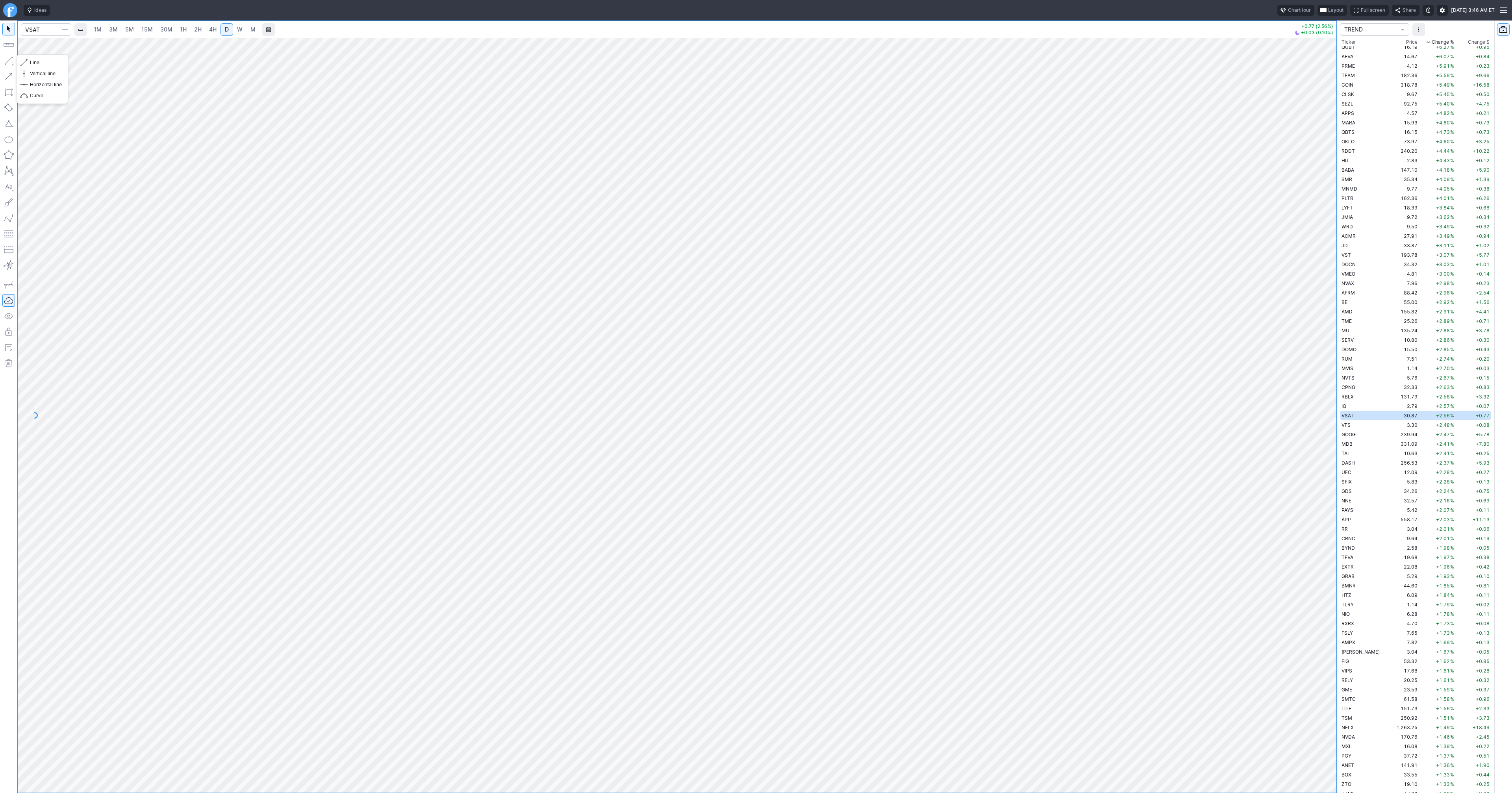
drag, startPoint x: 8, startPoint y: 60, endPoint x: 16, endPoint y: 80, distance: 21.5
click at [8, 60] on button "button" at bounding box center [8, 60] width 12 height 12
click at [8, 59] on button "button" at bounding box center [8, 60] width 12 height 12
drag, startPoint x: 6, startPoint y: 58, endPoint x: 14, endPoint y: 78, distance: 21.5
click at [6, 59] on button "button" at bounding box center [8, 60] width 12 height 12
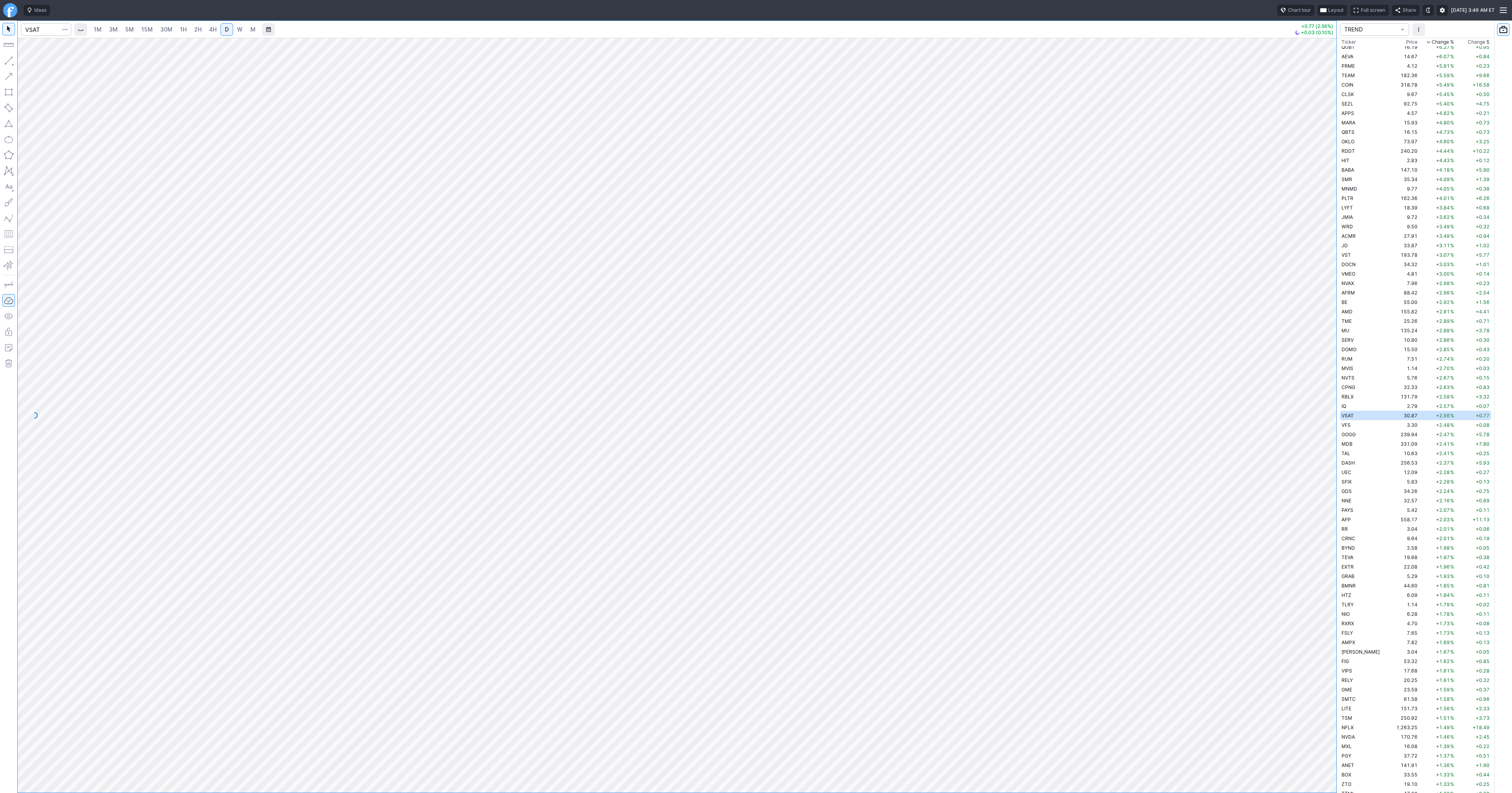
click at [9, 61] on button "button" at bounding box center [8, 60] width 12 height 12
click at [9, 60] on button "button" at bounding box center [8, 60] width 12 height 12
drag, startPoint x: 8, startPoint y: 61, endPoint x: 26, endPoint y: 89, distance: 33.3
click at [8, 62] on button "button" at bounding box center [8, 60] width 12 height 12
click at [11, 76] on button "button" at bounding box center [8, 76] width 12 height 12
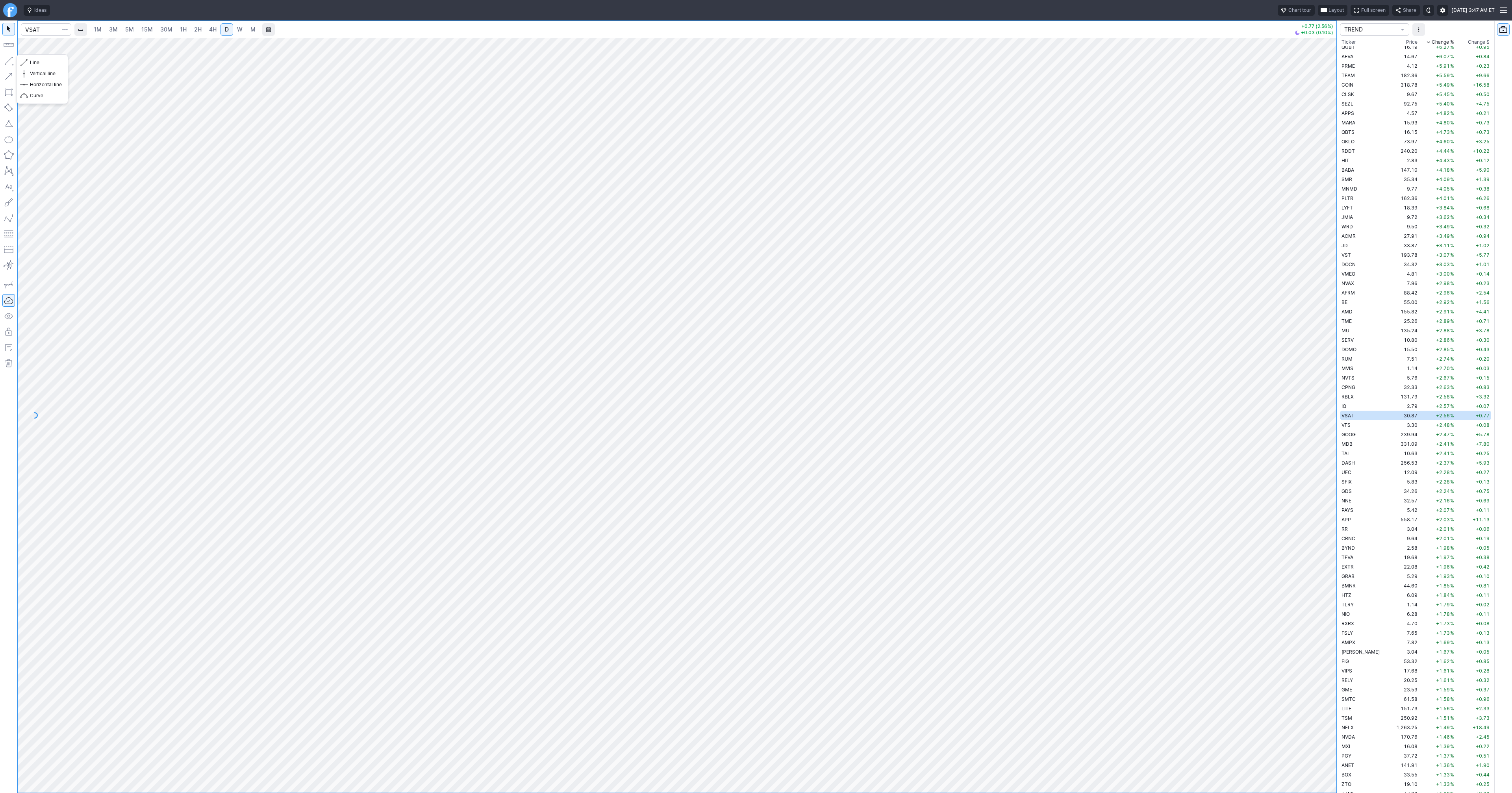
click at [11, 60] on button "button" at bounding box center [8, 60] width 12 height 12
click at [40, 73] on span "Vertical line" at bounding box center [46, 73] width 32 height 8
click at [10, 46] on button "button" at bounding box center [8, 45] width 12 height 12
click at [9, 203] on button "button" at bounding box center [8, 202] width 12 height 12
click at [11, 218] on button "button" at bounding box center [8, 218] width 12 height 12
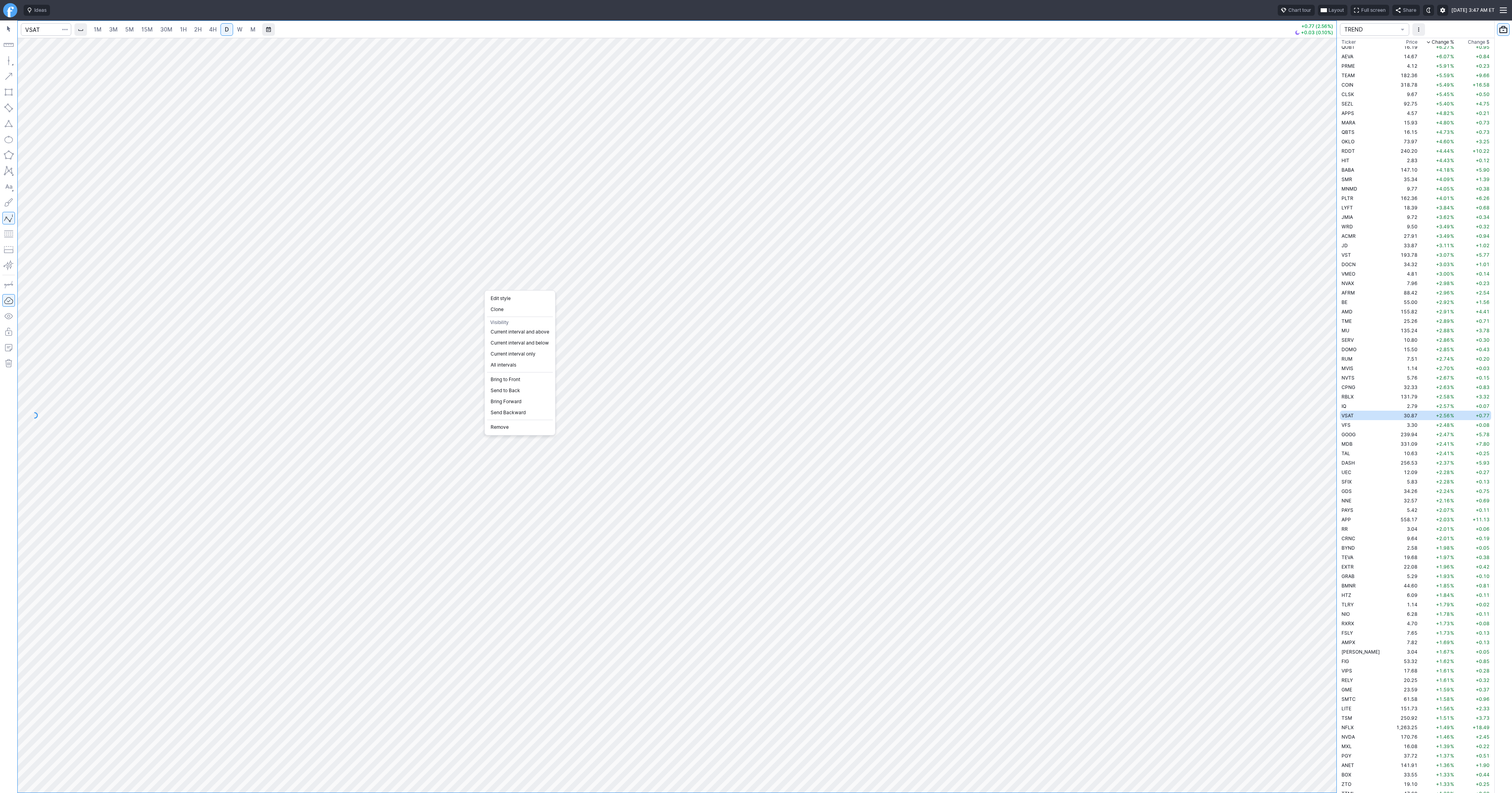
click at [535, 282] on div at bounding box center [756, 396] width 1512 height 793
click at [9, 237] on button "button" at bounding box center [8, 234] width 12 height 12
click at [5, 63] on button "button" at bounding box center [8, 60] width 12 height 12
click at [23, 63] on span "button" at bounding box center [25, 62] width 5 height 11
click at [1346, 423] on span "VFS" at bounding box center [1346, 425] width 9 height 6
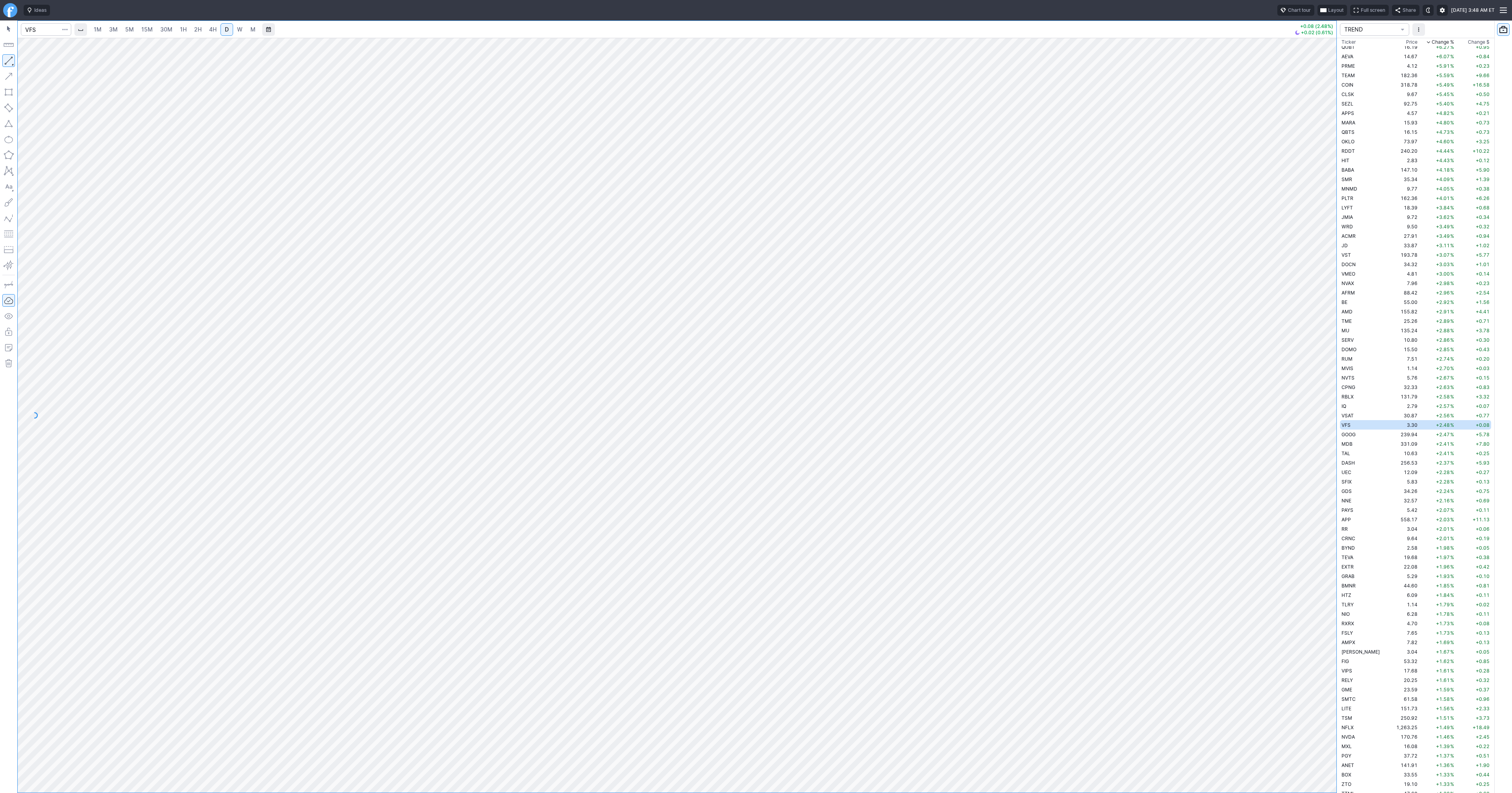
scroll to position [272, 0]
click at [51, 64] on span "Line" at bounding box center [46, 62] width 32 height 8
click at [9, 60] on button "button" at bounding box center [8, 60] width 12 height 12
click at [39, 64] on div "Line Vertical line Horizontal line Curve" at bounding box center [42, 79] width 52 height 50
click at [42, 60] on span "Line" at bounding box center [46, 62] width 32 height 8
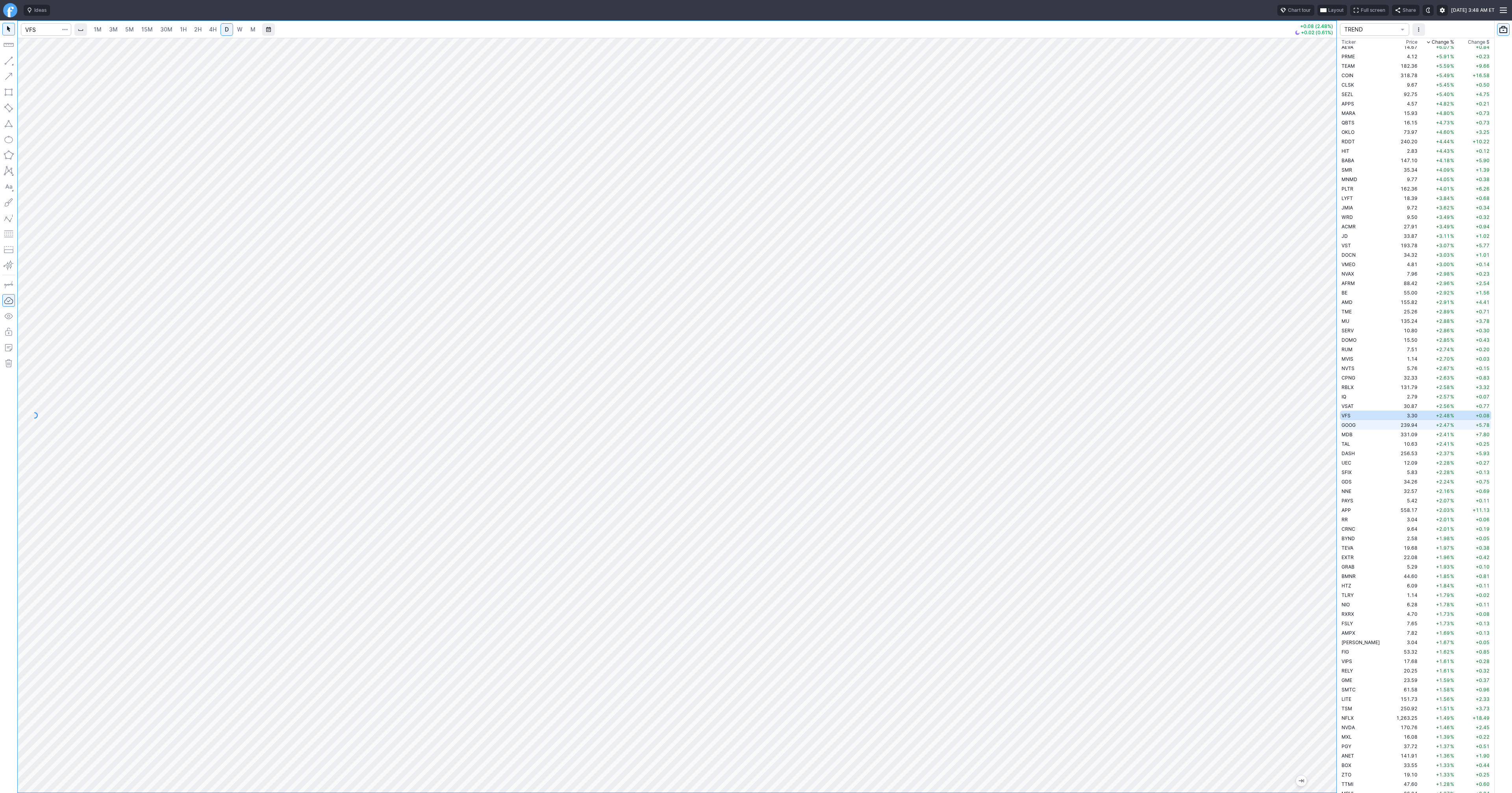
click at [1356, 427] on td "GOOG" at bounding box center [1365, 425] width 50 height 9
click at [1361, 433] on td "MDB" at bounding box center [1365, 434] width 50 height 9
click at [1361, 441] on td "TAL" at bounding box center [1365, 444] width 50 height 9
click at [237, 29] on span "W" at bounding box center [239, 29] width 5 height 8
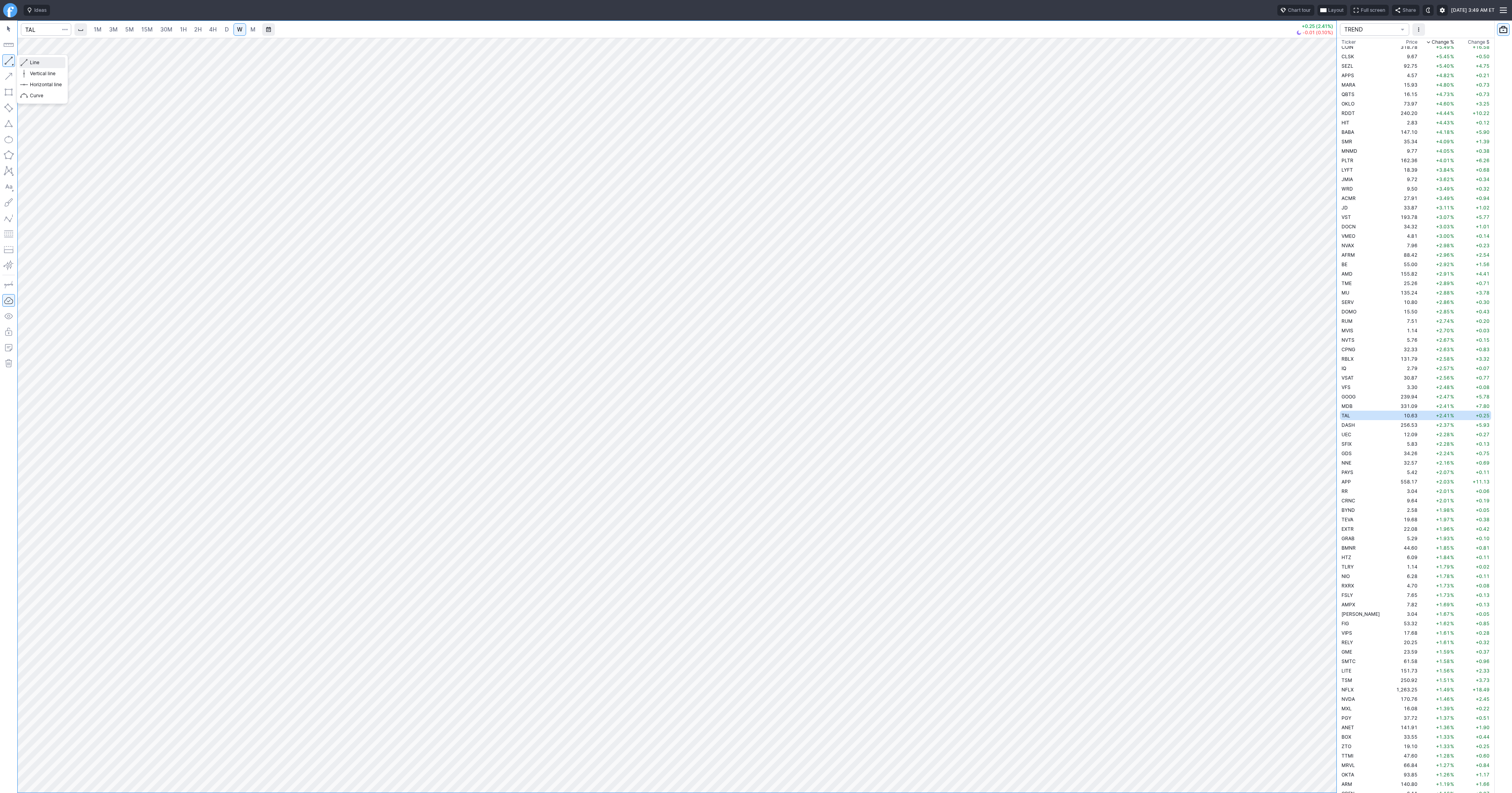
click at [36, 62] on span "Line" at bounding box center [46, 62] width 32 height 8
click at [40, 62] on div "Line Vertical line Horizontal line Curve" at bounding box center [42, 79] width 52 height 50
click at [41, 30] on input "Search" at bounding box center [46, 29] width 50 height 12
type input "baba"
click at [42, 43] on span "BABA" at bounding box center [41, 46] width 25 height 6
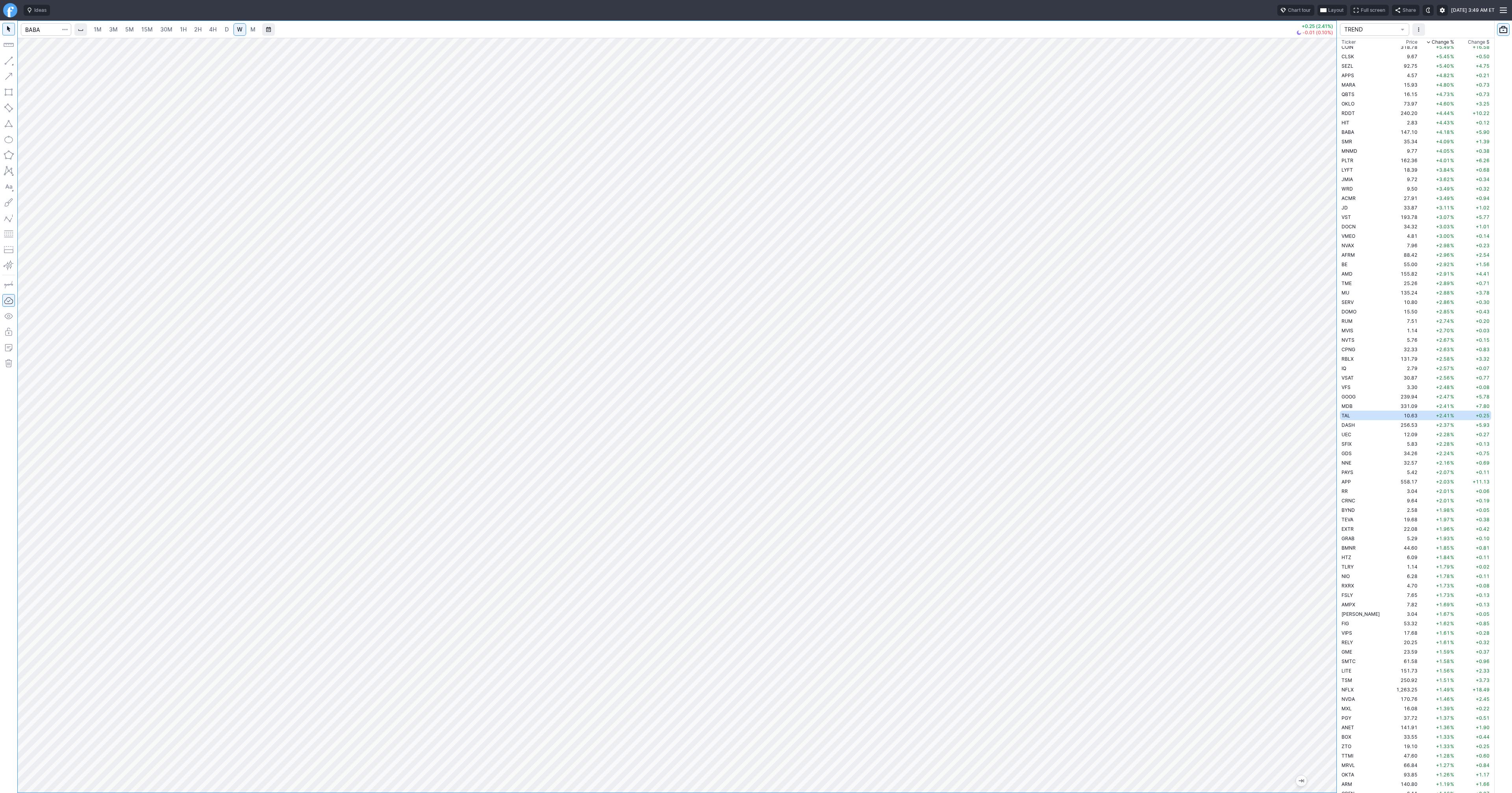
scroll to position [16, 0]
click at [132, 29] on span "5M" at bounding box center [129, 29] width 9 height 6
click at [157, 30] on link "30M" at bounding box center [166, 29] width 19 height 12
click at [180, 32] on span "1H" at bounding box center [183, 29] width 6 height 6
click at [200, 31] on span "2H" at bounding box center [198, 29] width 8 height 6
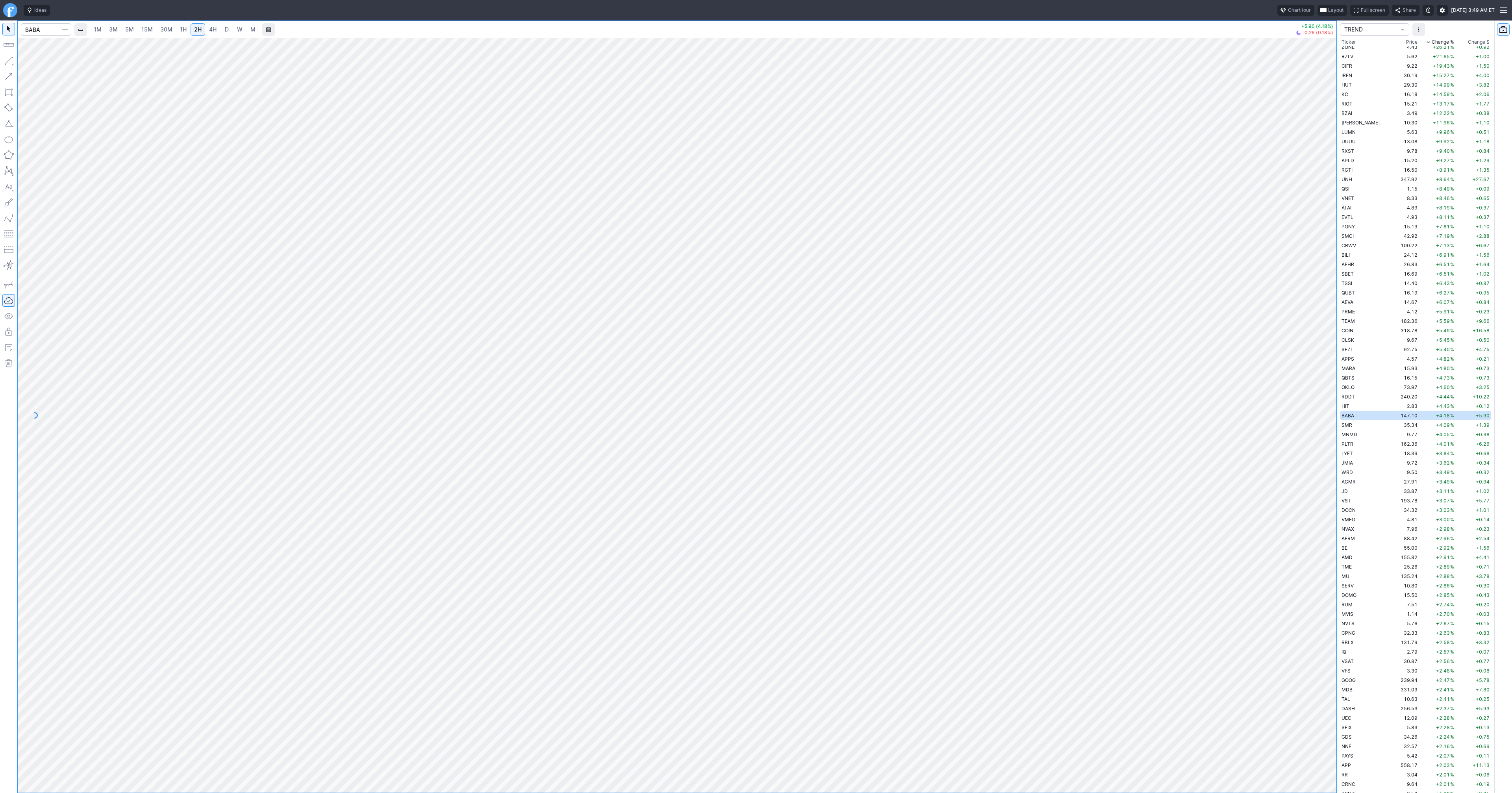
click at [221, 31] on link "D" at bounding box center [227, 29] width 12 height 12
click at [1305, 448] on div at bounding box center [677, 415] width 1319 height 755
click at [9, 63] on button "button" at bounding box center [8, 60] width 12 height 12
click at [8, 60] on button "button" at bounding box center [8, 60] width 12 height 12
drag, startPoint x: 10, startPoint y: 62, endPoint x: 23, endPoint y: 76, distance: 19.1
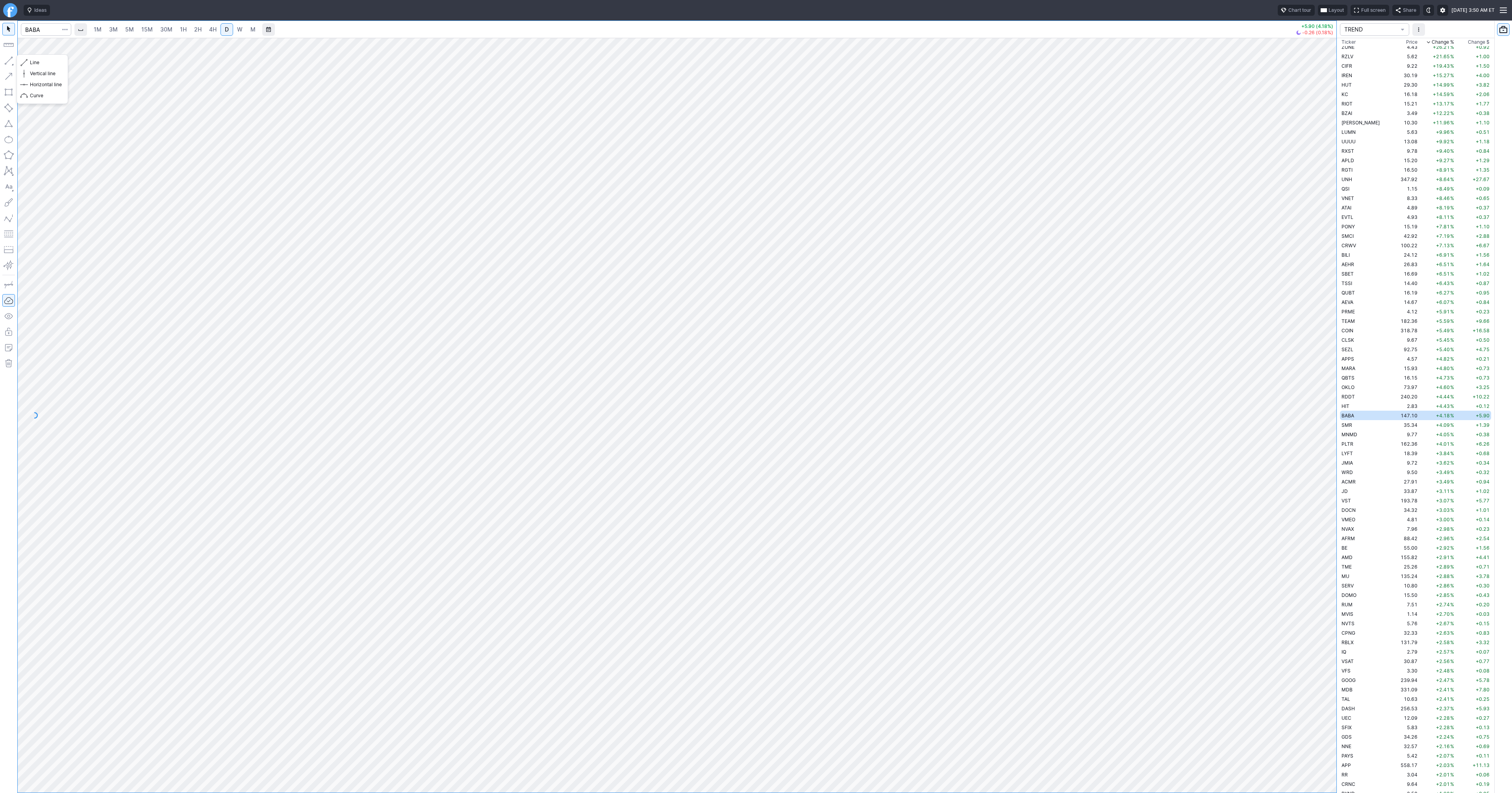
click at [9, 63] on button "button" at bounding box center [8, 60] width 12 height 12
click at [8, 60] on button "button" at bounding box center [8, 60] width 12 height 12
click at [7, 60] on button "button" at bounding box center [8, 60] width 12 height 12
click at [10, 59] on button "button" at bounding box center [8, 60] width 12 height 12
click at [9, 60] on button "button" at bounding box center [8, 60] width 12 height 12
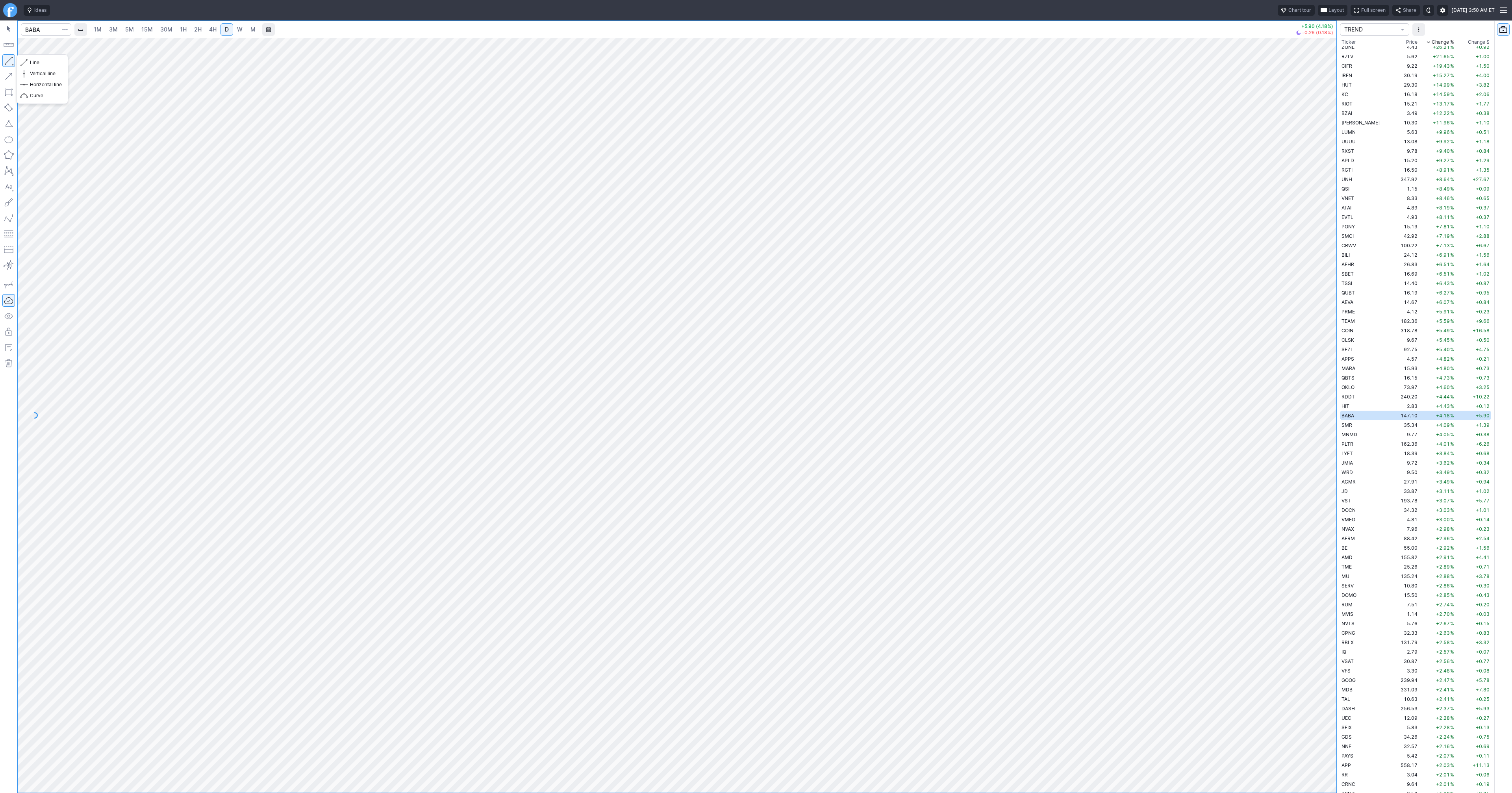
click at [11, 59] on button "button" at bounding box center [8, 60] width 12 height 12
click at [11, 60] on button "button" at bounding box center [8, 60] width 12 height 12
drag, startPoint x: 9, startPoint y: 59, endPoint x: 42, endPoint y: 90, distance: 45.3
click at [10, 61] on button "button" at bounding box center [8, 60] width 12 height 12
click at [31, 63] on span "Line" at bounding box center [46, 62] width 32 height 8
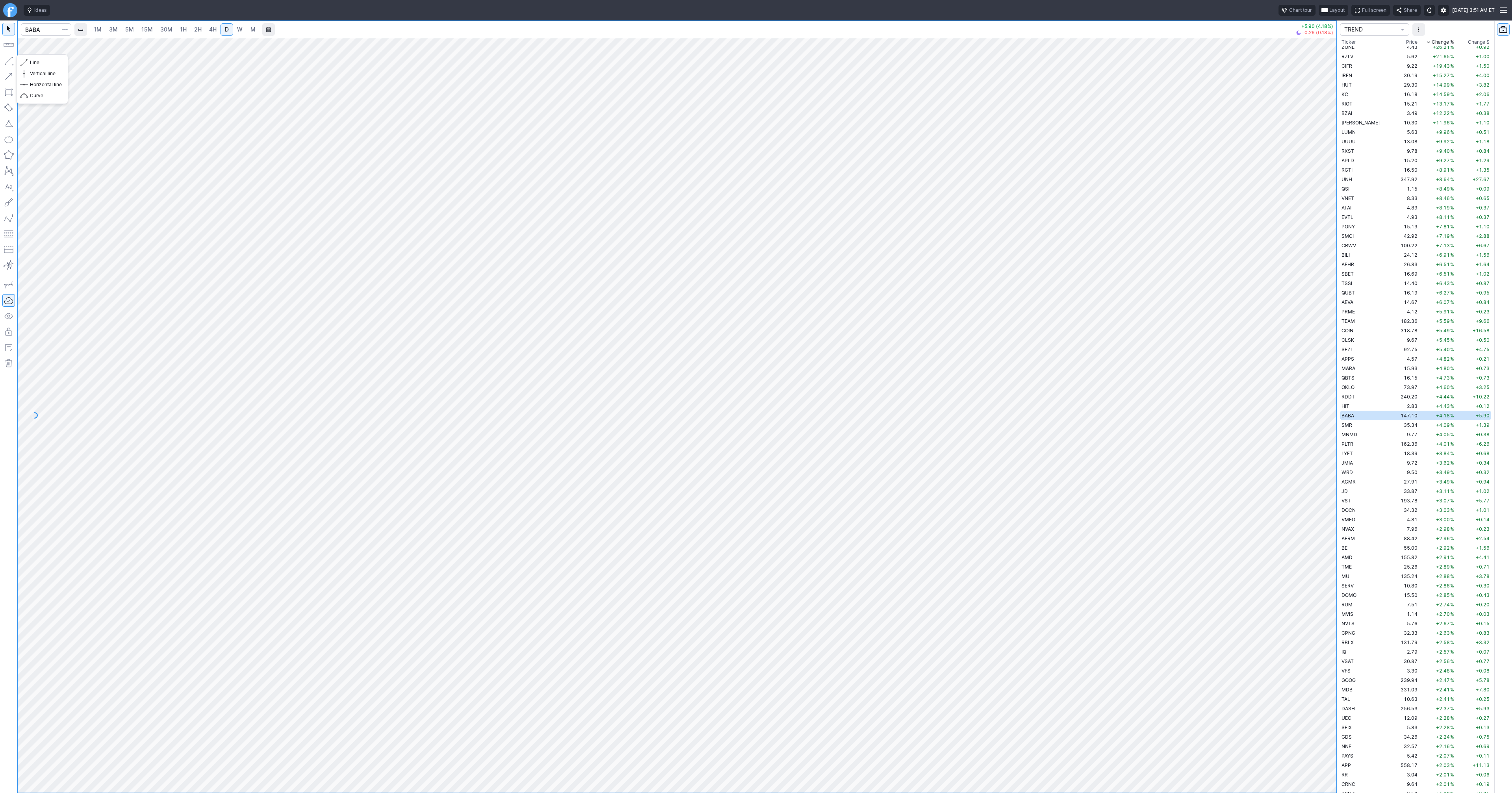
click at [9, 58] on button "button" at bounding box center [8, 60] width 12 height 12
click at [9, 59] on button "button" at bounding box center [8, 60] width 12 height 12
click at [10, 59] on button "button" at bounding box center [8, 60] width 12 height 12
drag, startPoint x: 12, startPoint y: 61, endPoint x: 26, endPoint y: 86, distance: 28.7
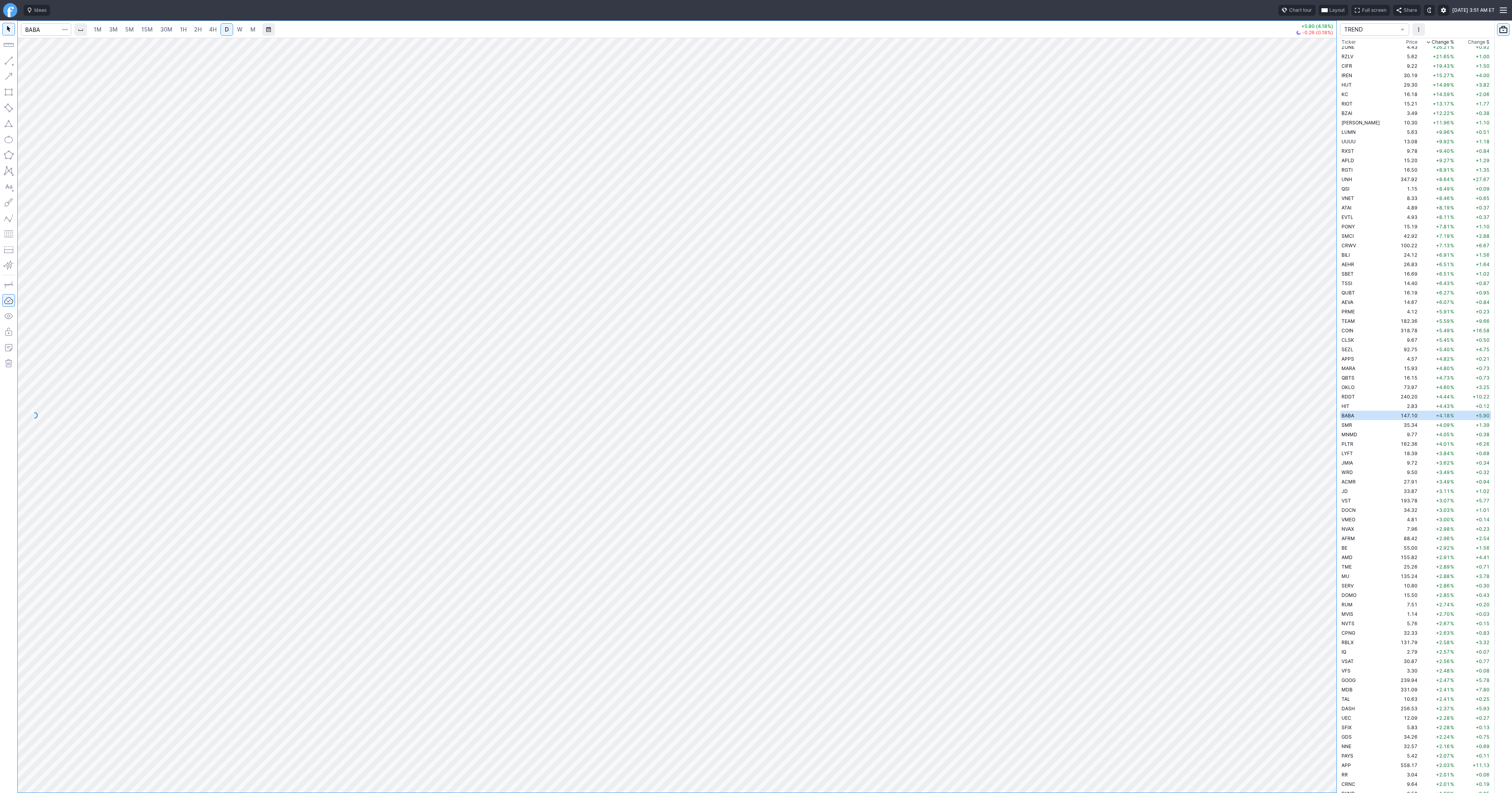
click at [12, 64] on button "button" at bounding box center [8, 60] width 12 height 12
click at [8, 58] on button "button" at bounding box center [8, 60] width 12 height 12
click at [8, 59] on button "button" at bounding box center [8, 60] width 12 height 12
click at [1354, 439] on td "PLTR" at bounding box center [1365, 444] width 50 height 9
drag, startPoint x: 8, startPoint y: 59, endPoint x: 15, endPoint y: 76, distance: 18.4
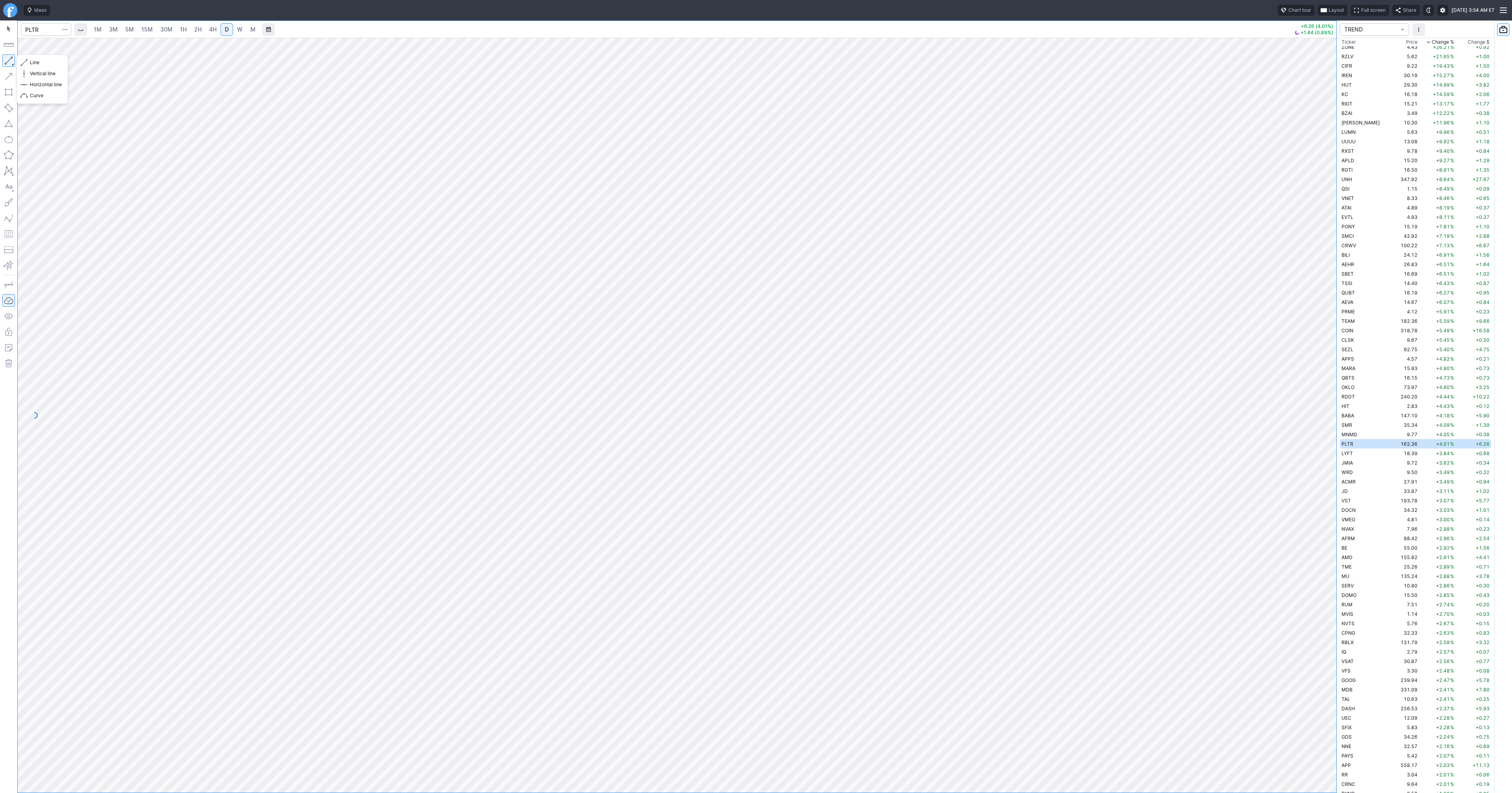
click at [8, 62] on button "button" at bounding box center [8, 60] width 12 height 12
click at [1342, 436] on span "JMIA" at bounding box center [1347, 434] width 11 height 6
click at [1355, 481] on span "DOCN" at bounding box center [1349, 482] width 14 height 6
click at [1346, 242] on span "PONY" at bounding box center [1348, 243] width 14 height 6
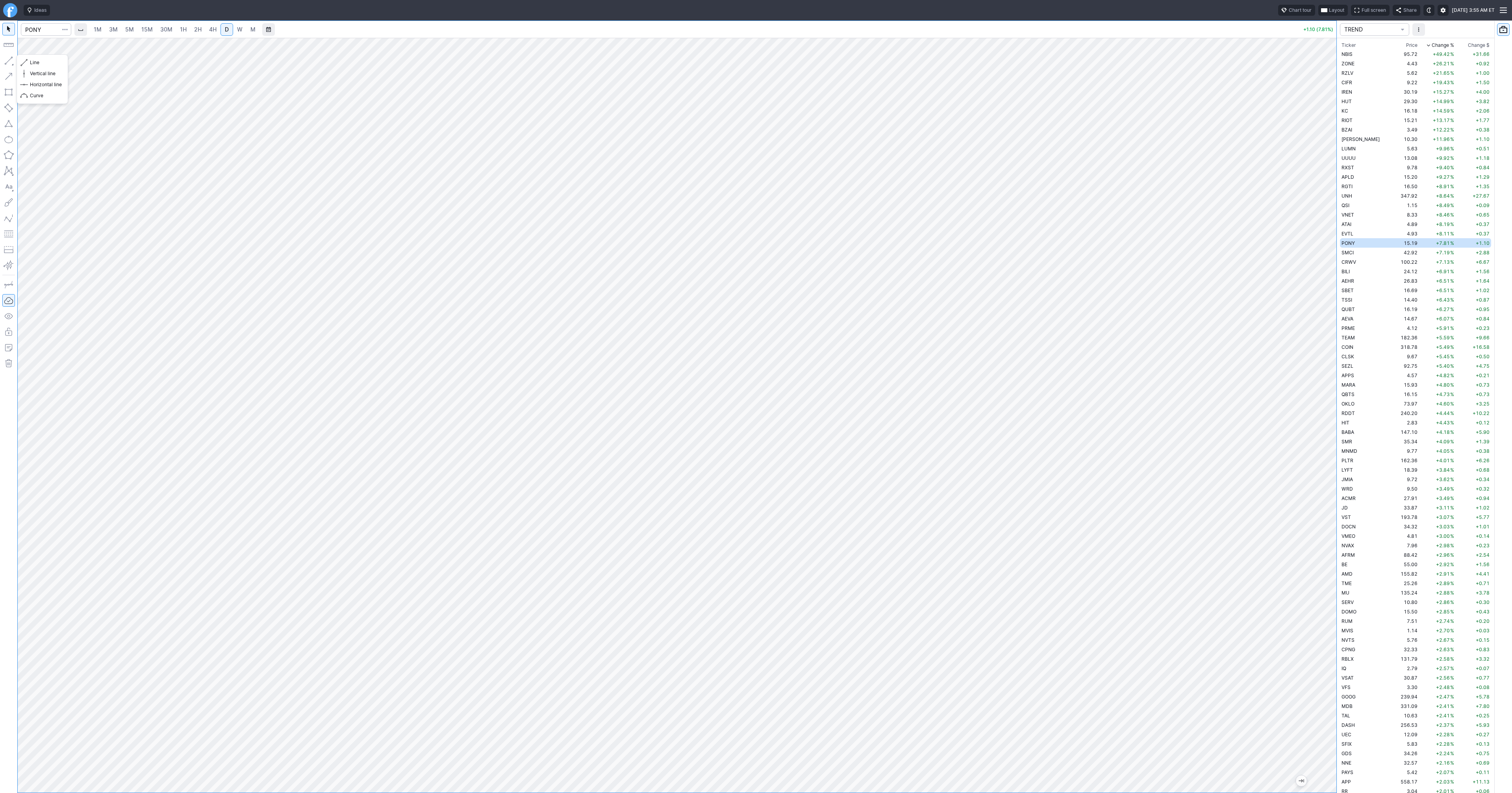
click at [10, 61] on button "button" at bounding box center [8, 60] width 12 height 12
click at [9, 62] on button "button" at bounding box center [8, 60] width 12 height 12
click at [1256, 551] on div at bounding box center [677, 415] width 1319 height 755
click at [9, 63] on button "button" at bounding box center [8, 60] width 12 height 12
click at [58, 65] on div "Line Vertical line Horizontal line Curve" at bounding box center [42, 79] width 52 height 50
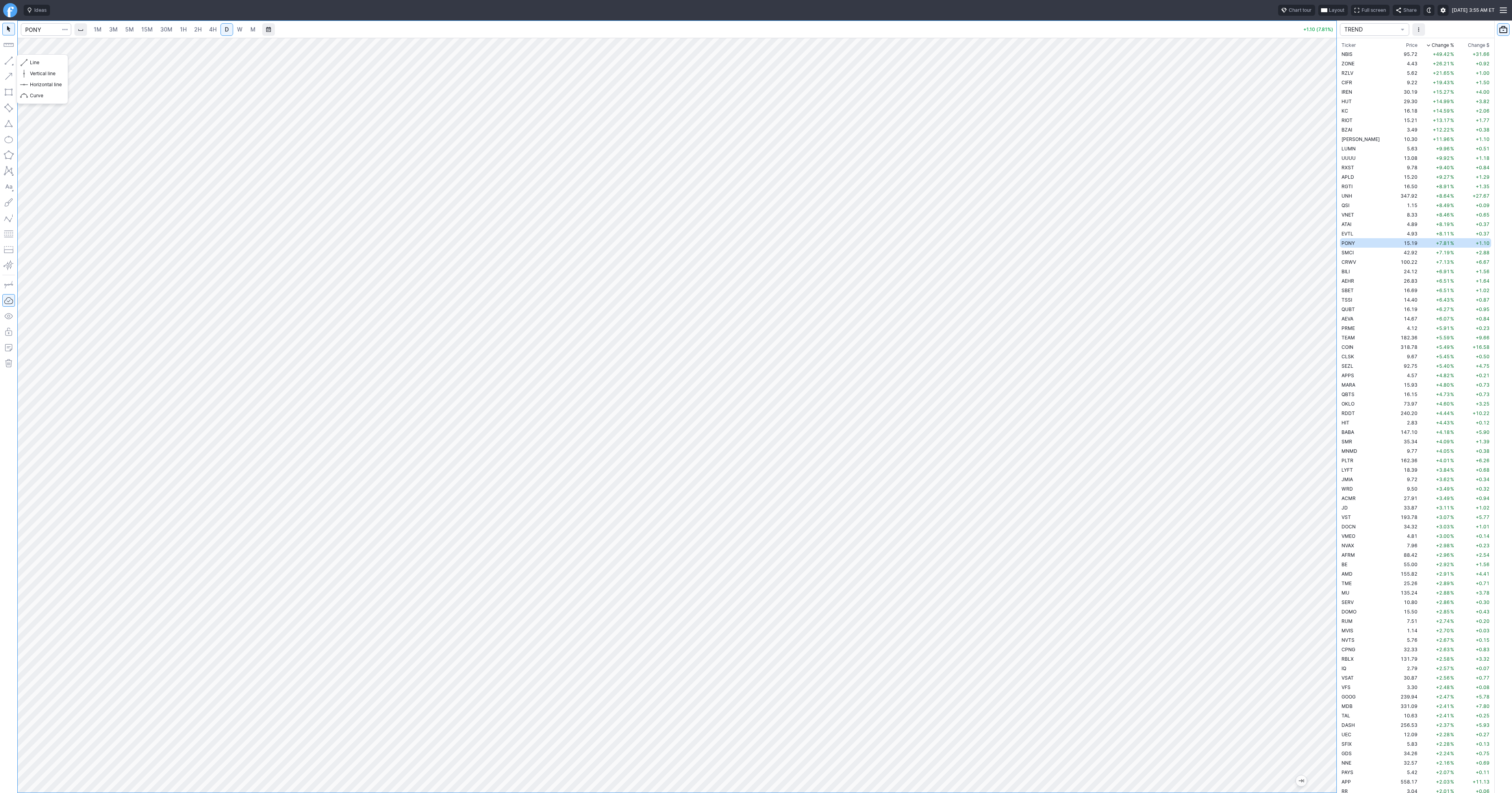
drag, startPoint x: 6, startPoint y: 60, endPoint x: 30, endPoint y: 89, distance: 37.6
click at [6, 61] on button "button" at bounding box center [8, 60] width 12 height 12
click at [45, 64] on span "Line" at bounding box center [46, 62] width 32 height 8
drag, startPoint x: 6, startPoint y: 58, endPoint x: 35, endPoint y: 100, distance: 51.0
click at [6, 59] on button "button" at bounding box center [8, 60] width 12 height 12
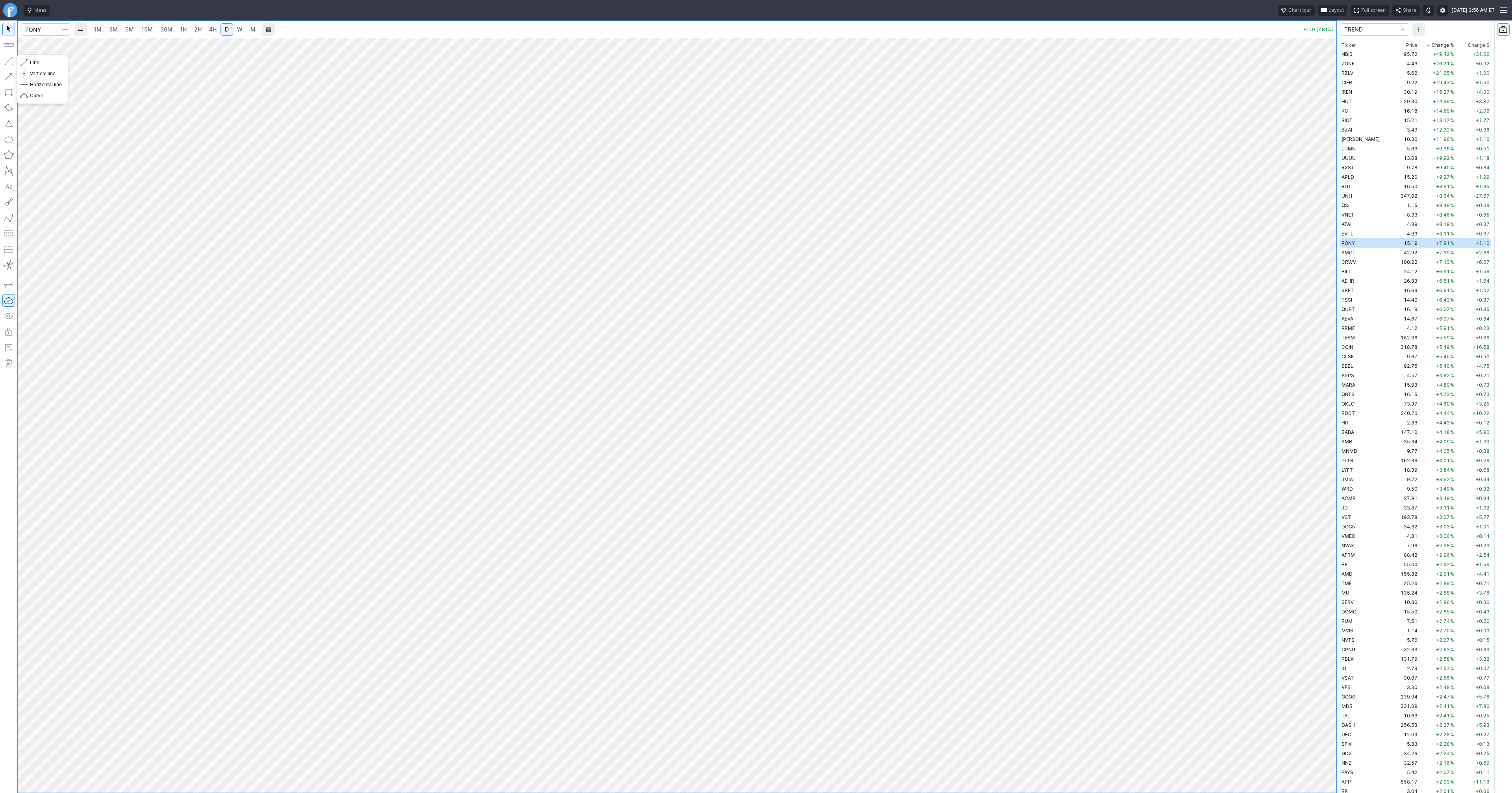
click at [9, 59] on button "button" at bounding box center [8, 60] width 12 height 12
click at [41, 63] on span "Line" at bounding box center [46, 62] width 32 height 8
click at [9, 58] on button "button" at bounding box center [8, 60] width 12 height 12
click at [13, 60] on button "button" at bounding box center [8, 60] width 12 height 12
click at [9, 61] on button "button" at bounding box center [8, 60] width 12 height 12
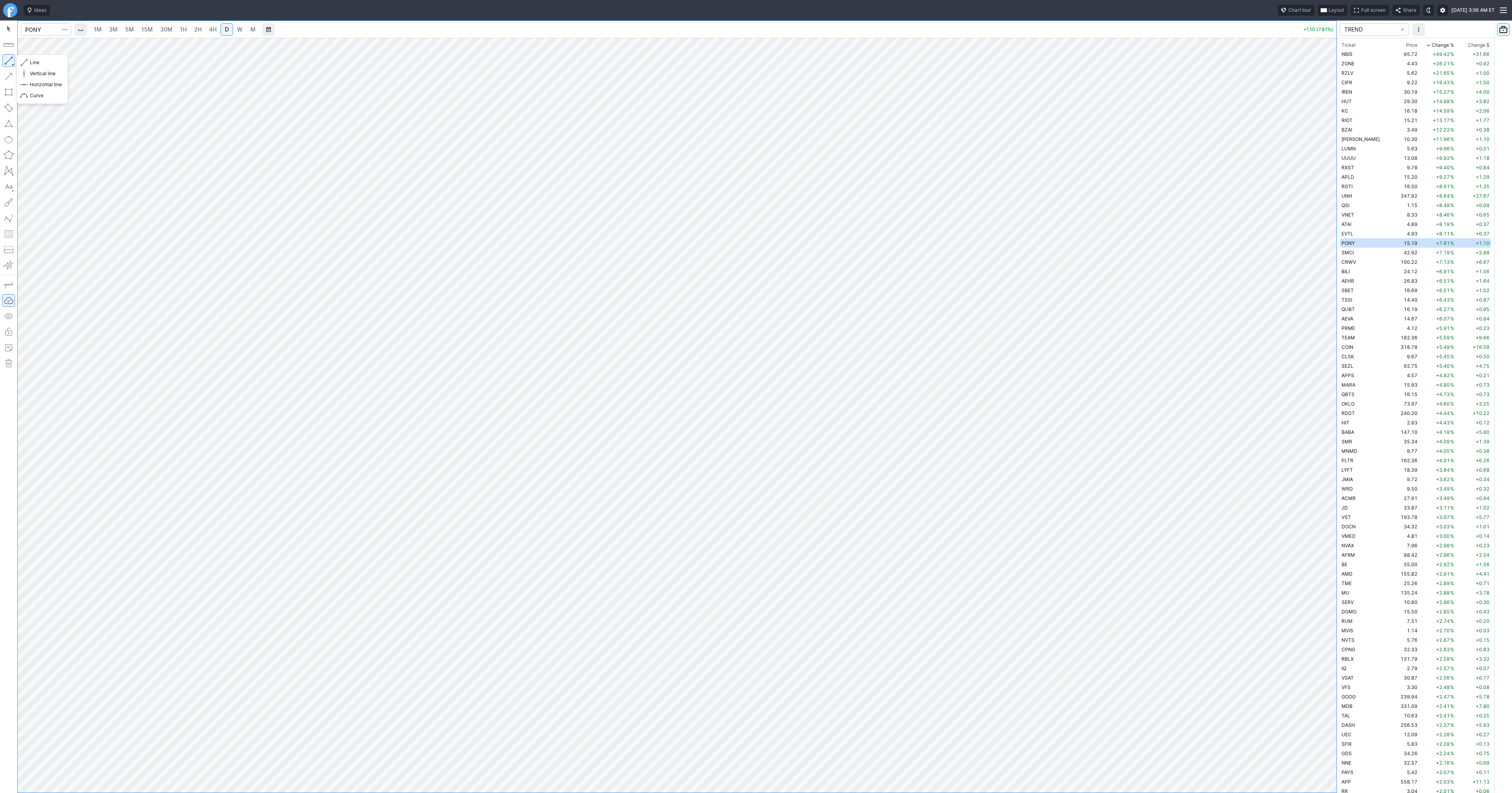
drag, startPoint x: 9, startPoint y: 59, endPoint x: 25, endPoint y: 85, distance: 30.5
click at [9, 60] on button "button" at bounding box center [8, 60] width 12 height 12
click at [10, 59] on button "button" at bounding box center [8, 60] width 12 height 12
drag, startPoint x: 5, startPoint y: 59, endPoint x: 39, endPoint y: 100, distance: 53.3
click at [6, 60] on button "button" at bounding box center [8, 60] width 12 height 12
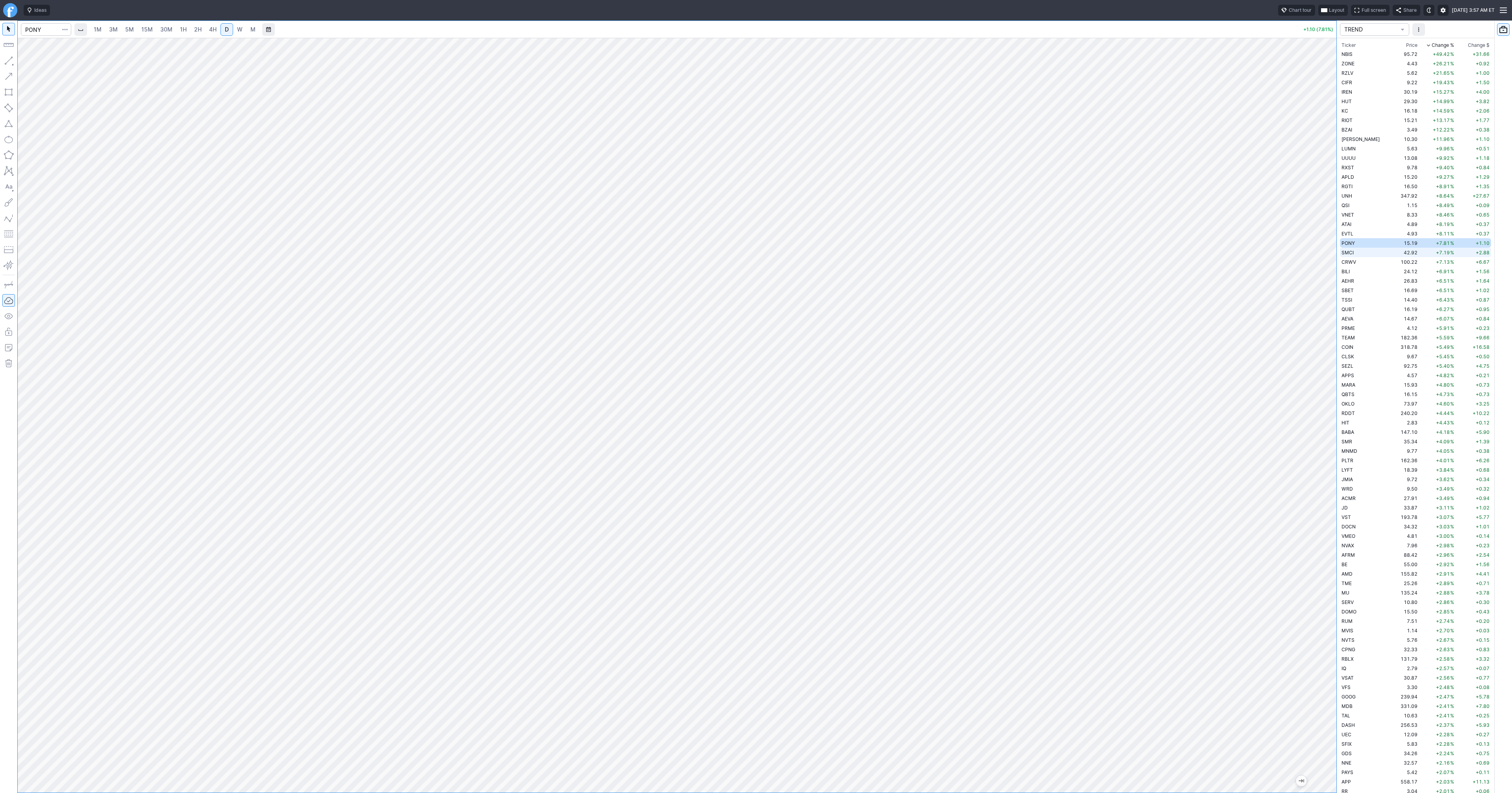
click at [1368, 252] on td "SMCI" at bounding box center [1365, 252] width 50 height 9
click at [1357, 264] on td "CRWV" at bounding box center [1365, 262] width 50 height 9
click at [1357, 271] on td "BILI" at bounding box center [1365, 271] width 50 height 9
click at [1359, 278] on td "AEHR" at bounding box center [1365, 281] width 50 height 9
click at [1389, 499] on td "27.91" at bounding box center [1404, 498] width 29 height 9
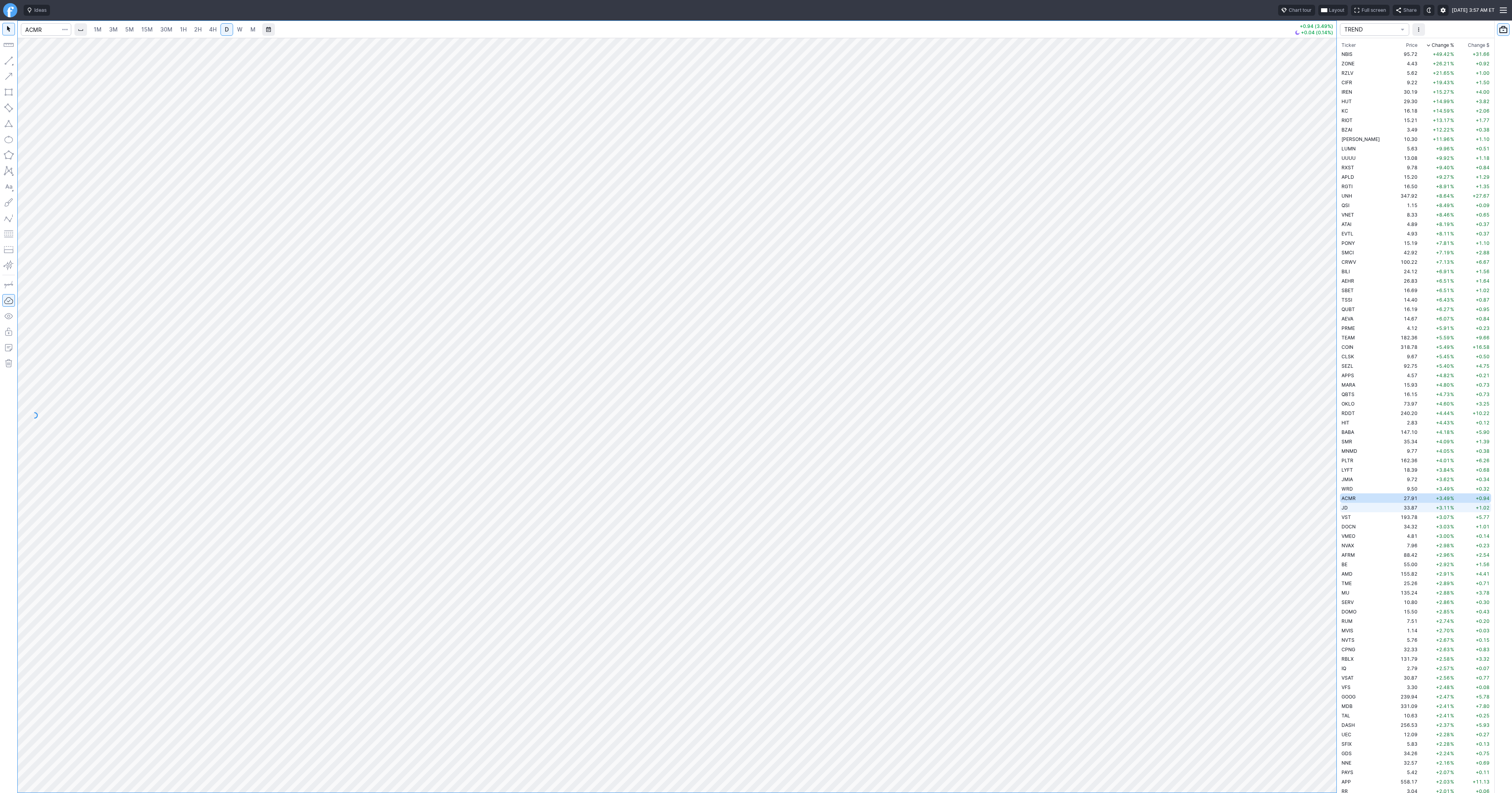
click at [1366, 510] on td "JD" at bounding box center [1365, 508] width 50 height 9
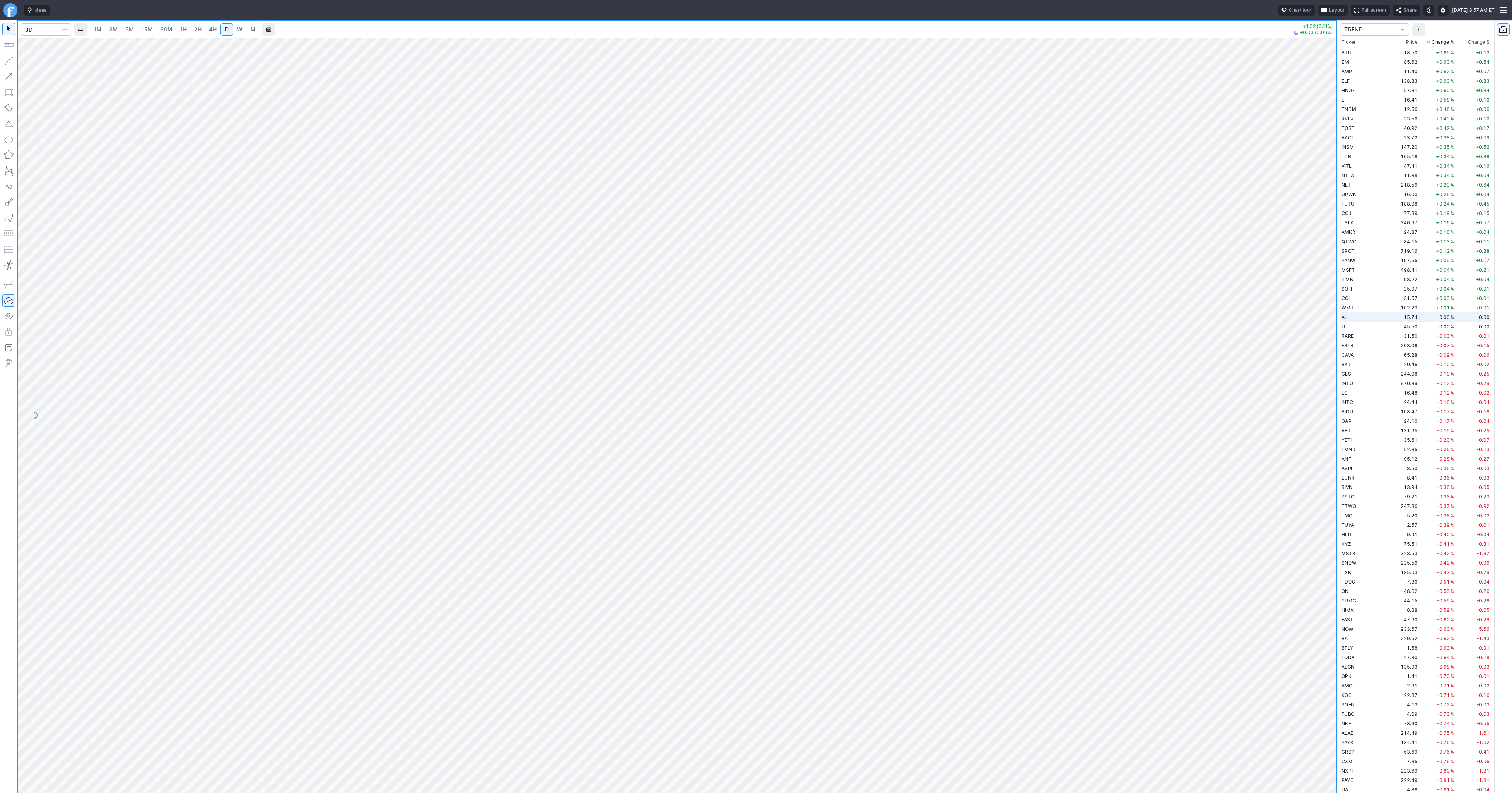
click at [1361, 317] on td "AI" at bounding box center [1365, 317] width 50 height 9
click at [230, 26] on link "D" at bounding box center [227, 29] width 12 height 12
click at [35, 63] on span "Line" at bounding box center [46, 62] width 32 height 8
drag, startPoint x: 37, startPoint y: 62, endPoint x: 41, endPoint y: 77, distance: 15.5
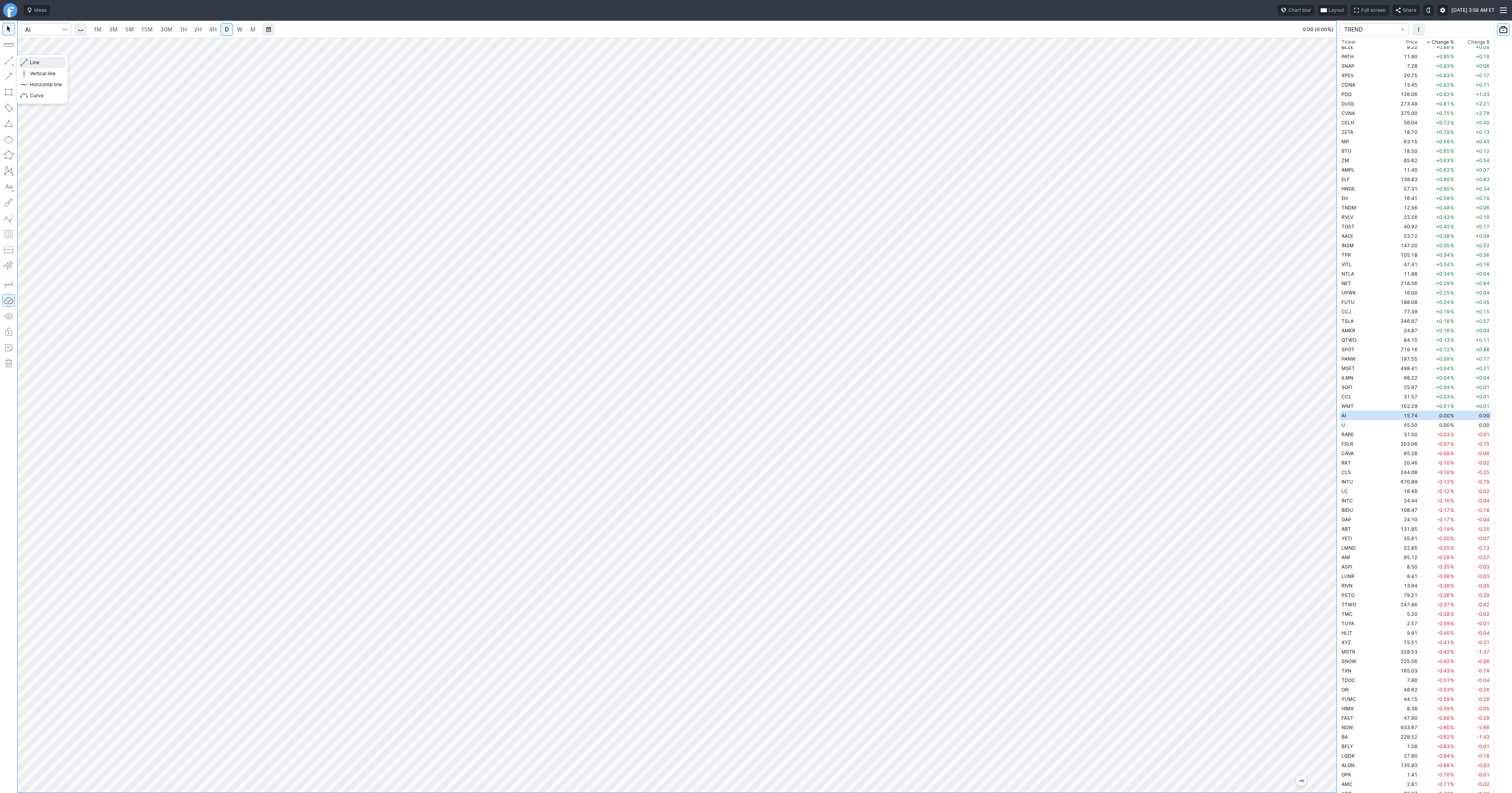
click at [37, 63] on span "Line" at bounding box center [46, 62] width 32 height 8
click at [1351, 427] on td "U" at bounding box center [1365, 425] width 50 height 9
click at [10, 60] on button "button" at bounding box center [8, 60] width 12 height 12
drag, startPoint x: 6, startPoint y: 59, endPoint x: 7, endPoint y: 106, distance: 47.0
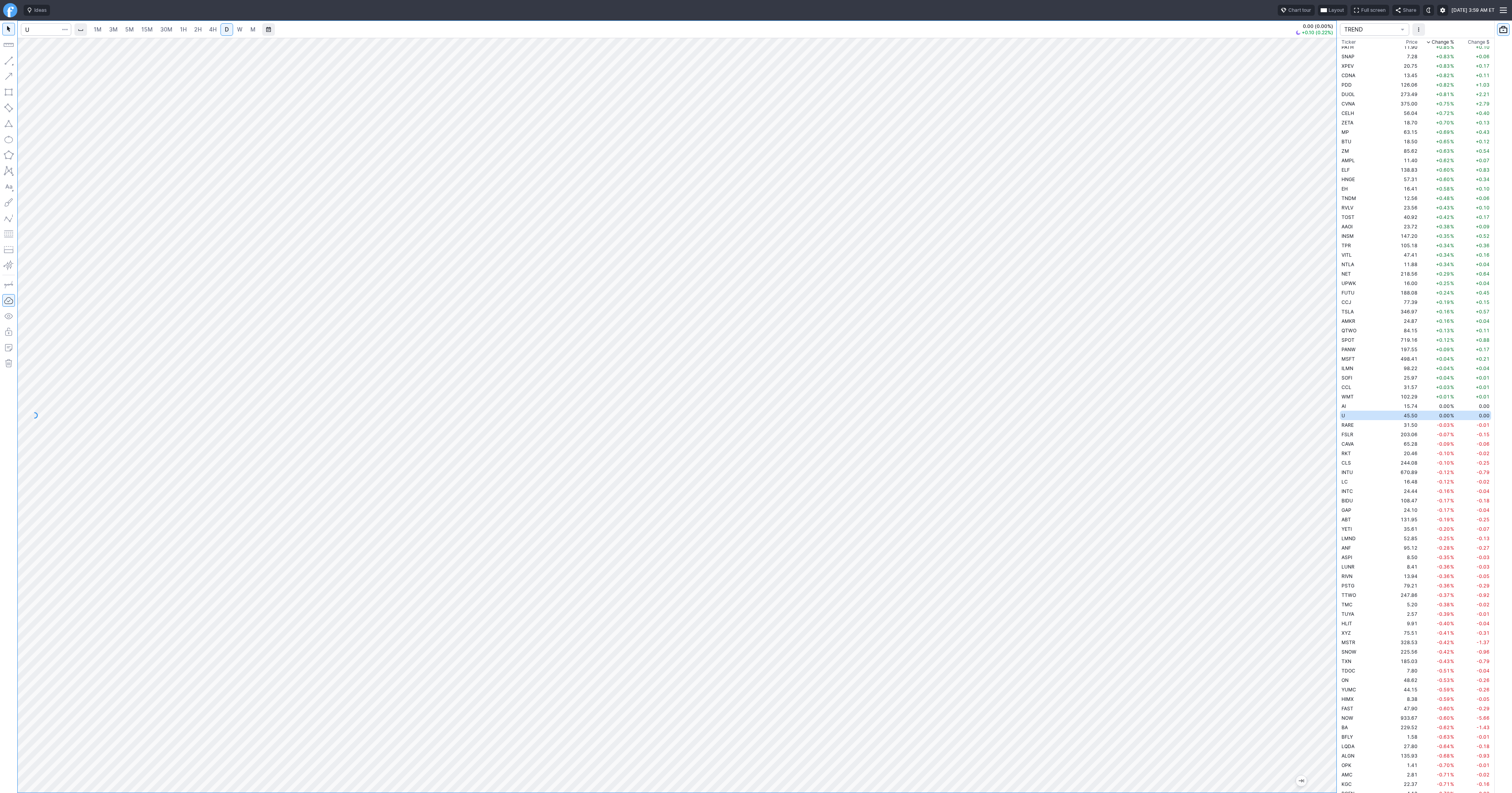
click at [6, 59] on button "button" at bounding box center [8, 60] width 12 height 12
click at [12, 64] on button "button" at bounding box center [8, 60] width 12 height 12
click at [10, 59] on button "button" at bounding box center [8, 60] width 12 height 12
click at [11, 62] on button "button" at bounding box center [8, 60] width 12 height 12
click at [6, 63] on button "button" at bounding box center [8, 60] width 12 height 12
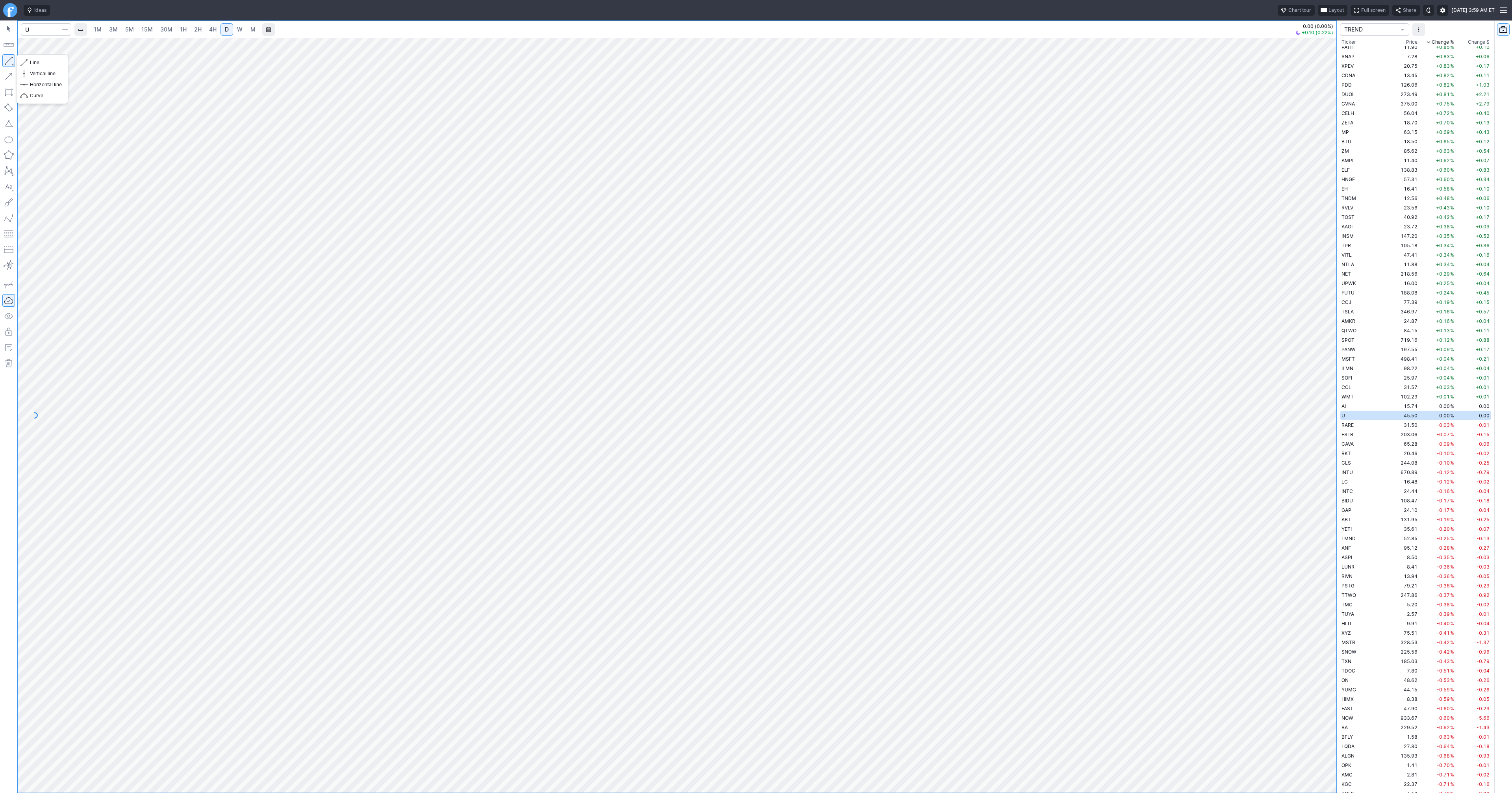
click at [9, 62] on button "button" at bounding box center [8, 60] width 12 height 12
click at [52, 32] on input "Search" at bounding box center [46, 29] width 50 height 12
type input "@es"
click at [82, 49] on span "S&P 500" at bounding box center [107, 46] width 112 height 6
click at [114, 33] on span "3M" at bounding box center [113, 29] width 9 height 8
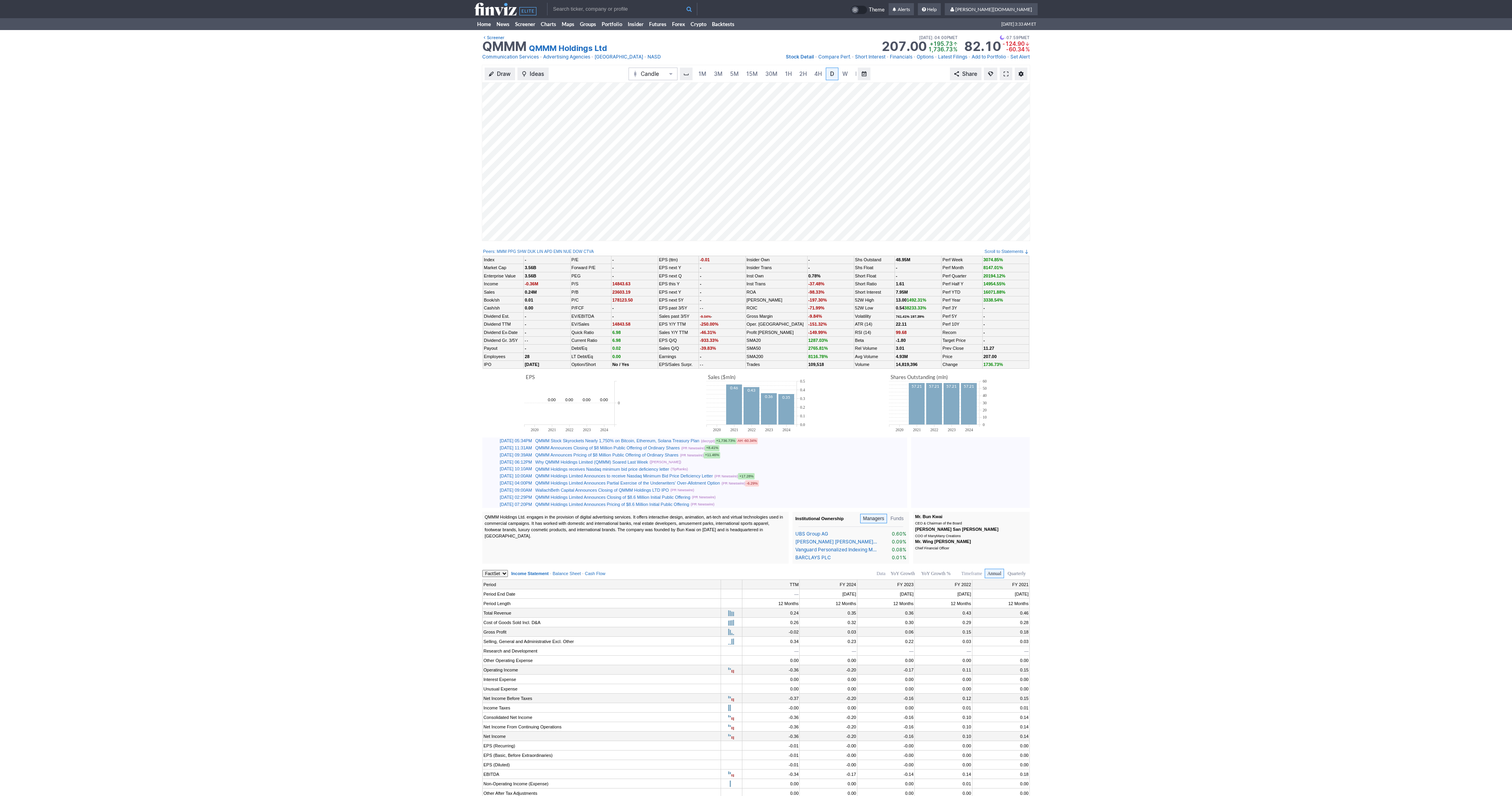
scroll to position [0, 8]
